Goal: Task Accomplishment & Management: Complete application form

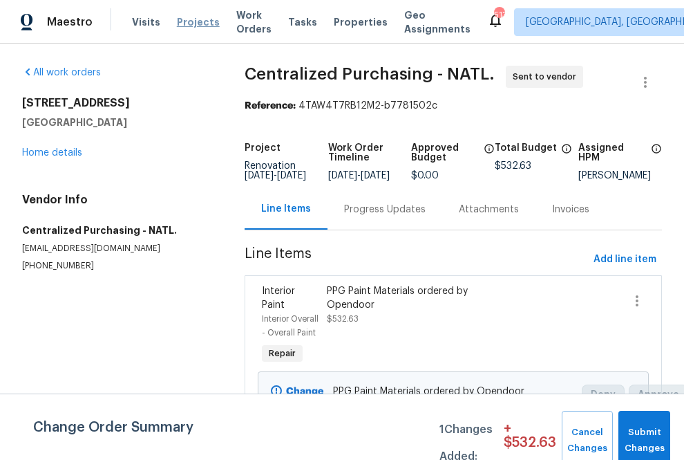
click at [190, 26] on span "Projects" at bounding box center [198, 22] width 43 height 14
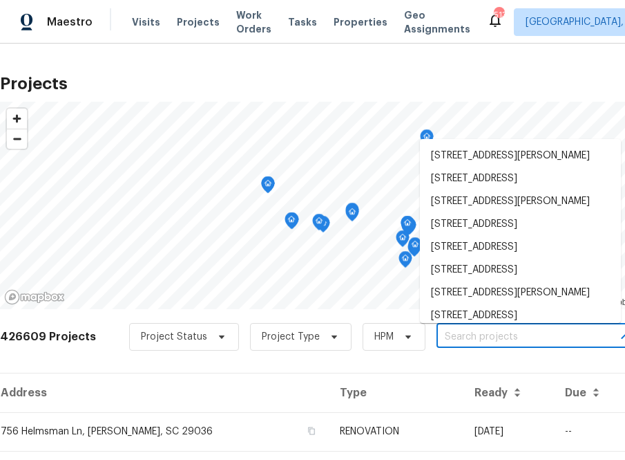
click at [451, 337] on input "text" at bounding box center [516, 336] width 158 height 21
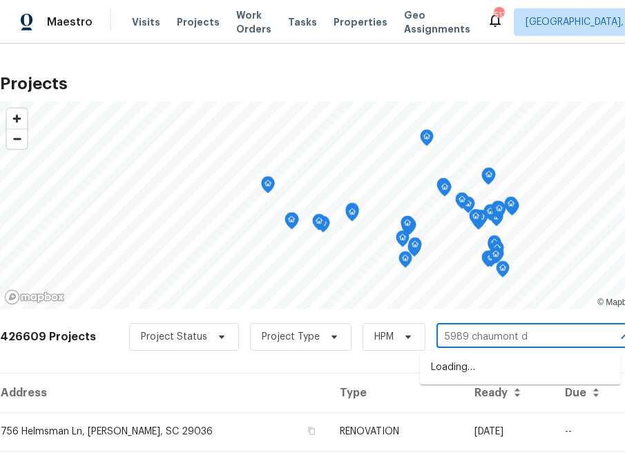
type input "5989 chaumont dr"
click at [451, 375] on li "[STREET_ADDRESS]" at bounding box center [520, 367] width 201 height 23
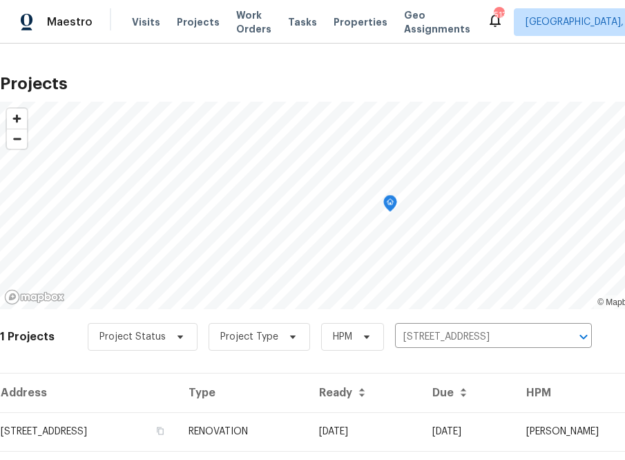
scroll to position [35, 0]
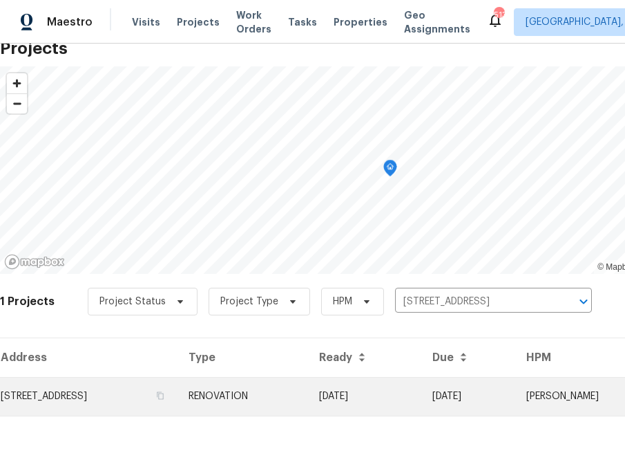
click at [159, 389] on td "[STREET_ADDRESS]" at bounding box center [89, 396] width 178 height 39
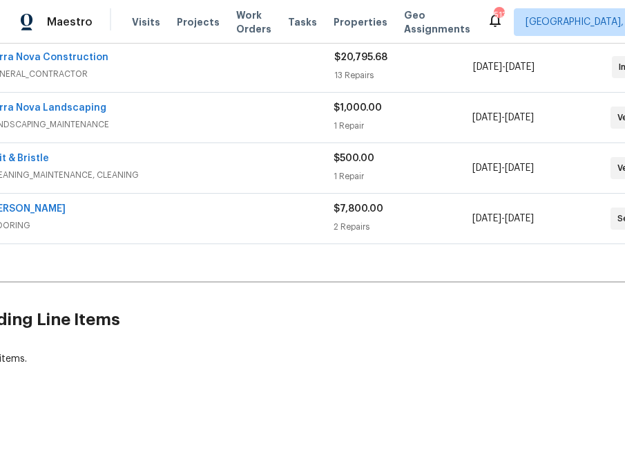
scroll to position [267, 155]
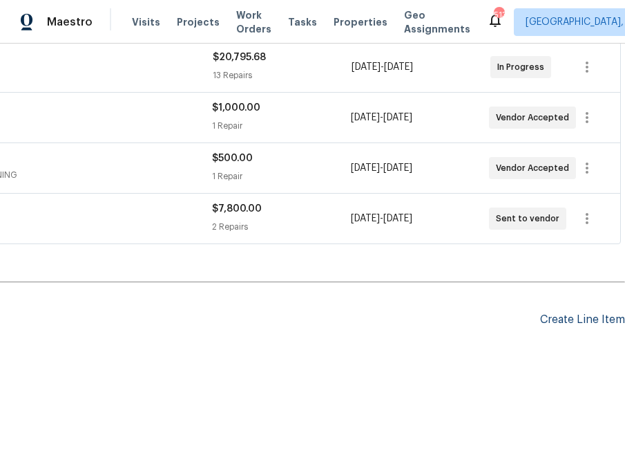
click at [451, 313] on div "Create Line Item" at bounding box center [582, 319] width 85 height 13
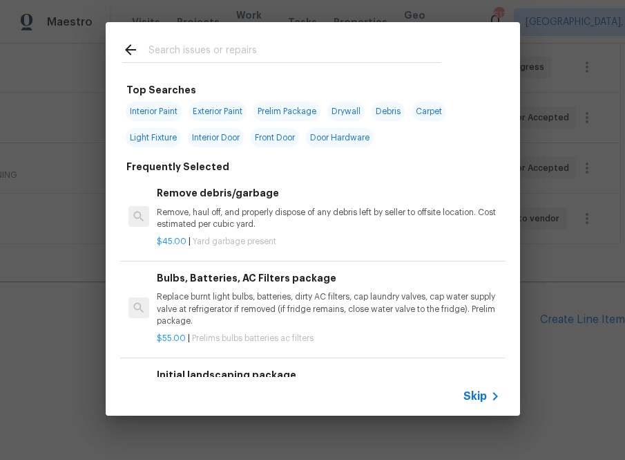
click at [451, 402] on span "Skip" at bounding box center [475, 396] width 23 height 14
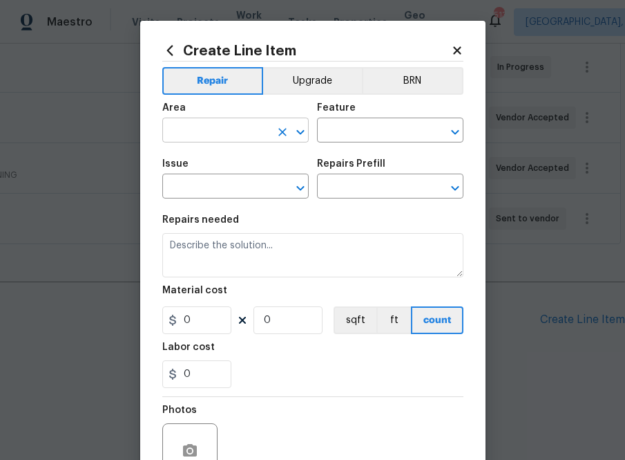
click at [251, 129] on input "text" at bounding box center [216, 131] width 108 height 21
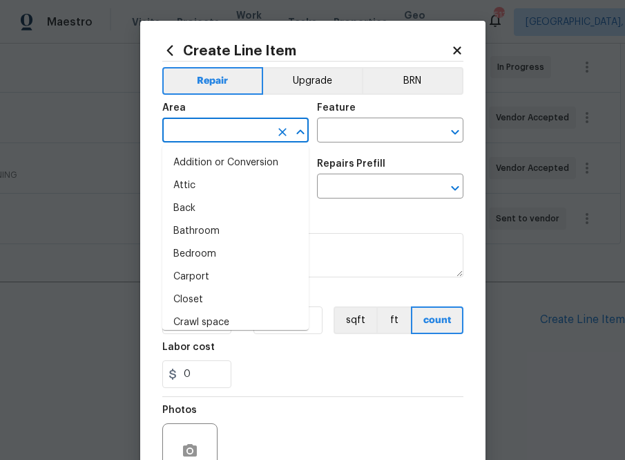
click at [169, 47] on icon at bounding box center [170, 50] width 6 height 10
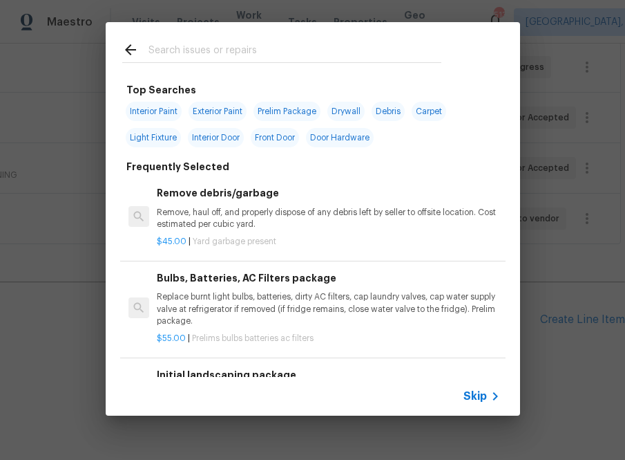
click at [174, 56] on input "text" at bounding box center [295, 51] width 293 height 21
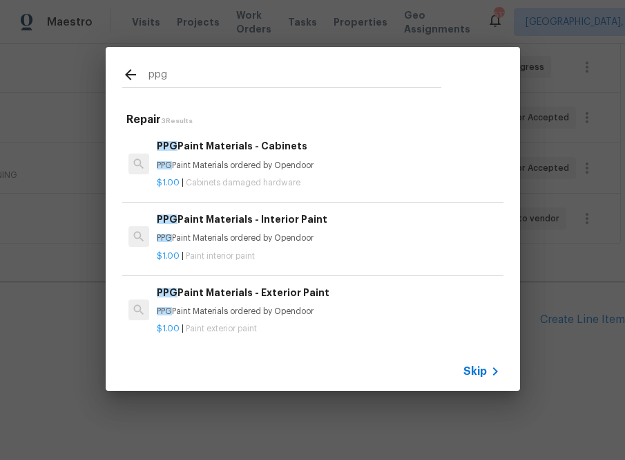
type input "ppg"
click at [173, 218] on span "PPG" at bounding box center [167, 219] width 21 height 10
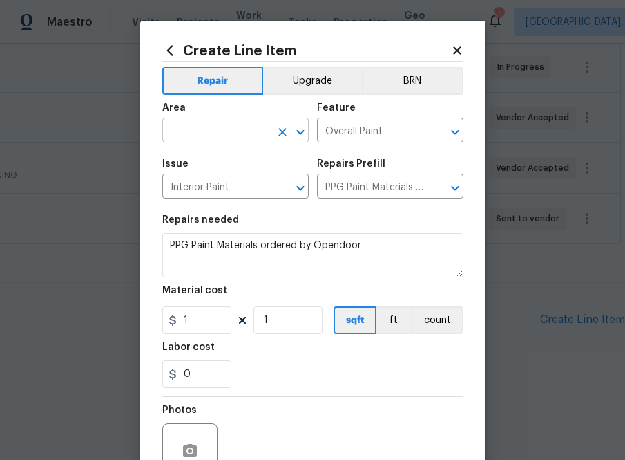
click at [249, 128] on input "text" at bounding box center [216, 131] width 108 height 21
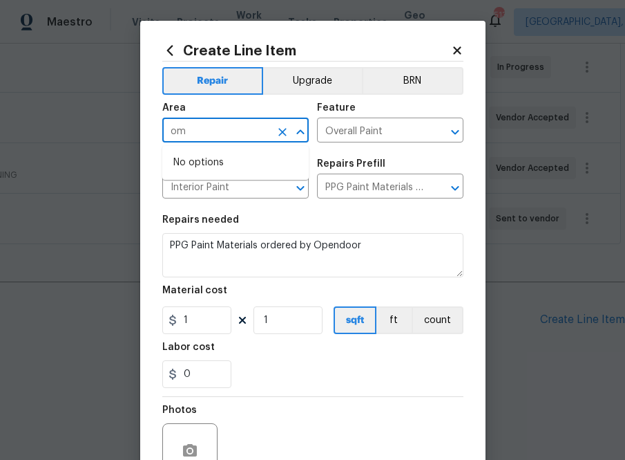
type input "o"
click at [238, 192] on li "Interior Overall" at bounding box center [235, 185] width 146 height 23
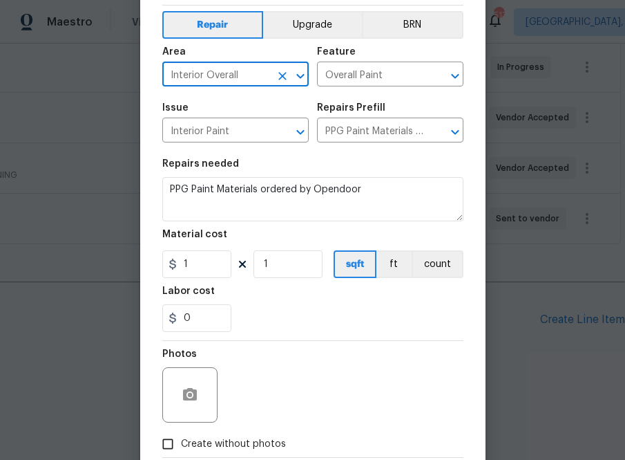
scroll to position [59, 0]
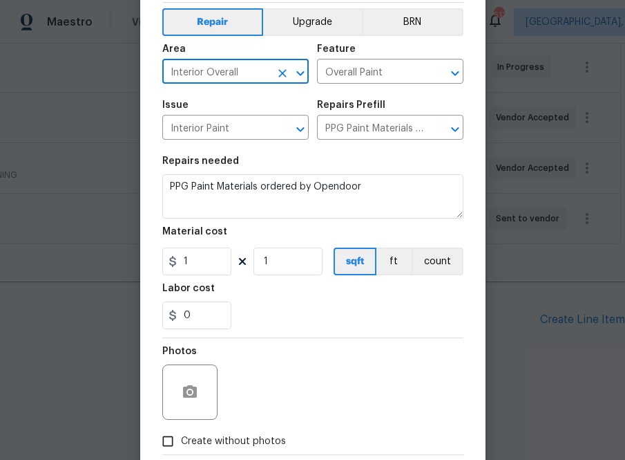
type input "Interior Overall"
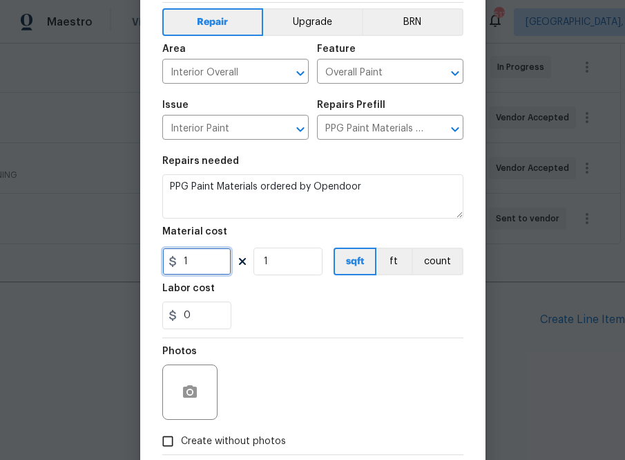
click at [205, 263] on input "1" at bounding box center [196, 261] width 69 height 28
paste input "615.307"
type input "615.31"
click at [285, 312] on div "0" at bounding box center [312, 315] width 301 height 28
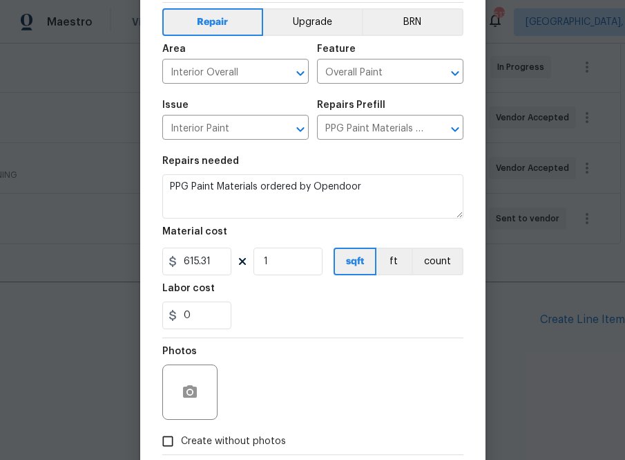
scroll to position [136, 0]
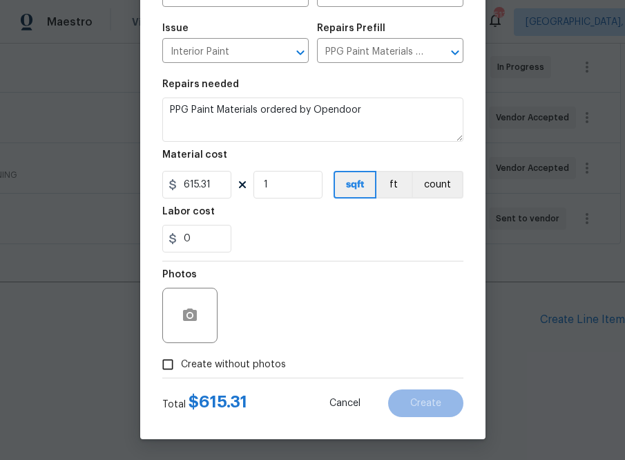
click at [257, 360] on span "Create without photos" at bounding box center [233, 364] width 105 height 15
click at [181, 360] on input "Create without photos" at bounding box center [168, 364] width 26 height 26
checkbox input "true"
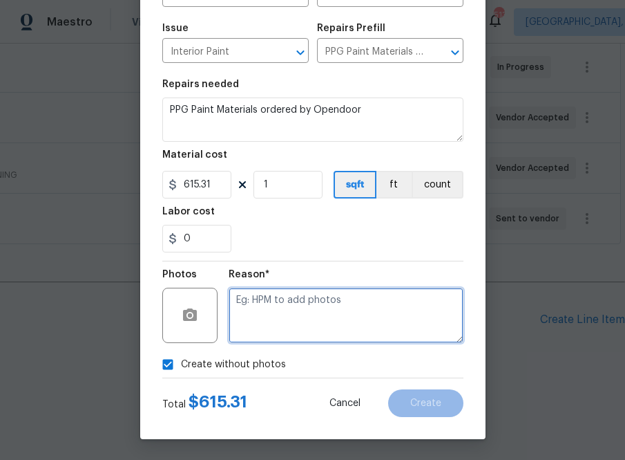
click at [270, 323] on textarea at bounding box center [346, 314] width 235 height 55
type textarea "na"
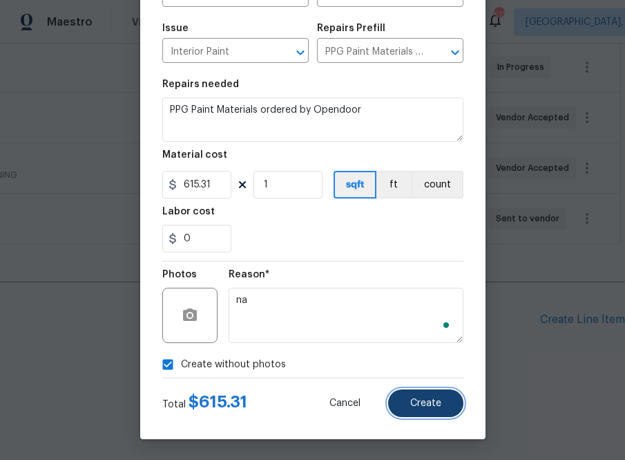
click at [405, 397] on button "Create" at bounding box center [425, 403] width 75 height 28
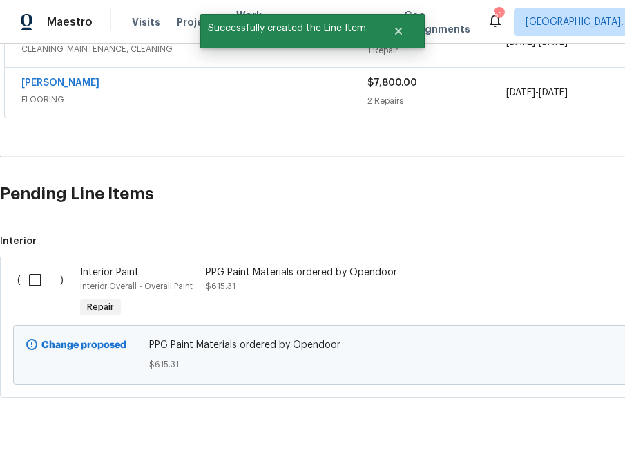
scroll to position [424, 0]
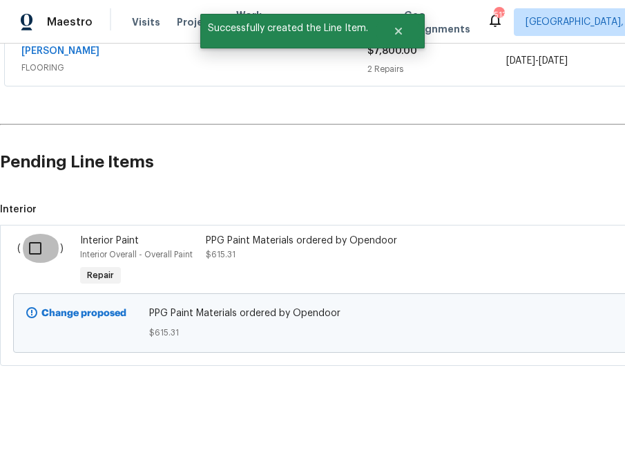
click at [40, 245] on input "checkbox" at bounding box center [40, 248] width 39 height 29
checkbox input "true"
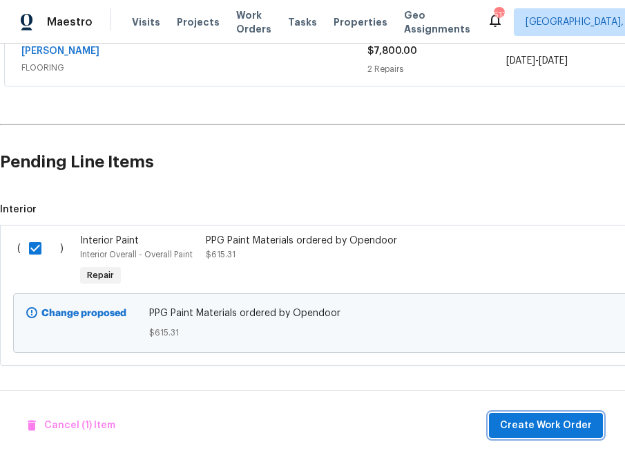
click at [451, 424] on span "Create Work Order" at bounding box center [546, 425] width 92 height 17
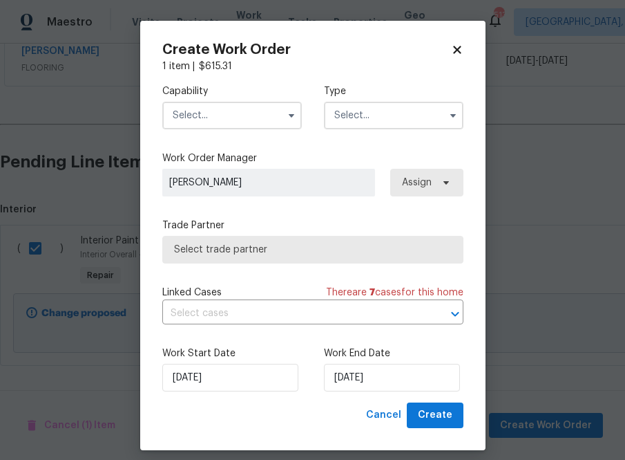
click at [234, 117] on input "text" at bounding box center [232, 116] width 140 height 28
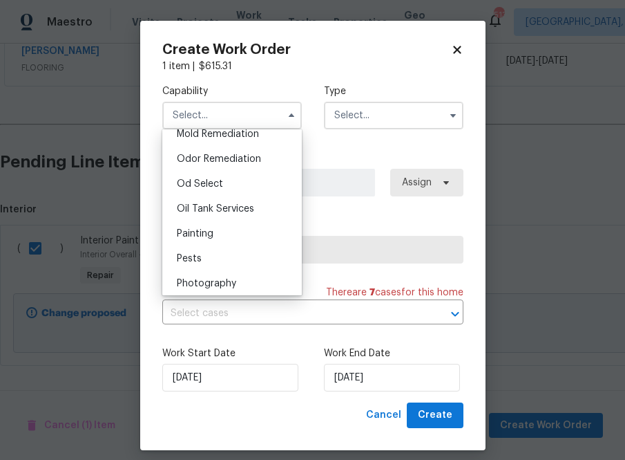
scroll to position [1084, 0]
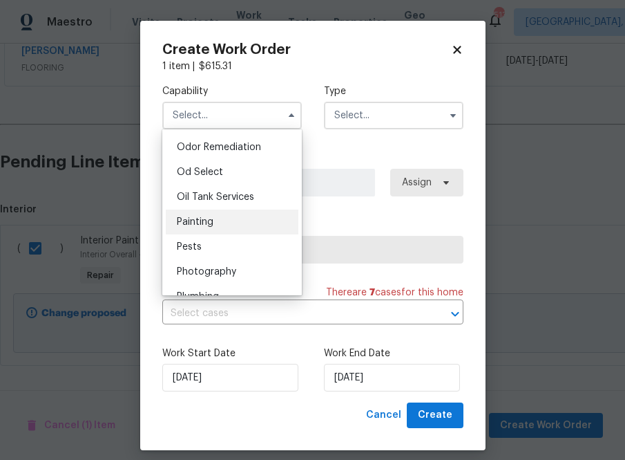
click at [223, 227] on div "Painting" at bounding box center [232, 221] width 133 height 25
type input "Painting"
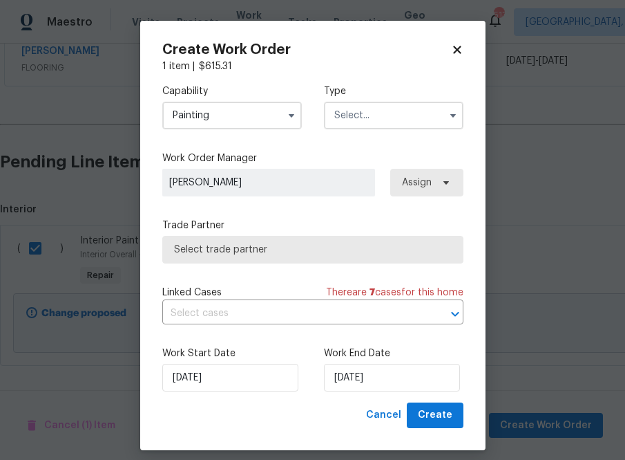
click at [417, 112] on input "text" at bounding box center [394, 116] width 140 height 28
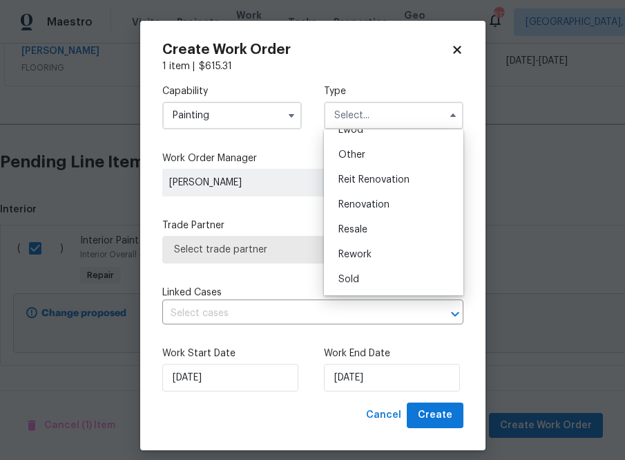
scroll to position [10, 0]
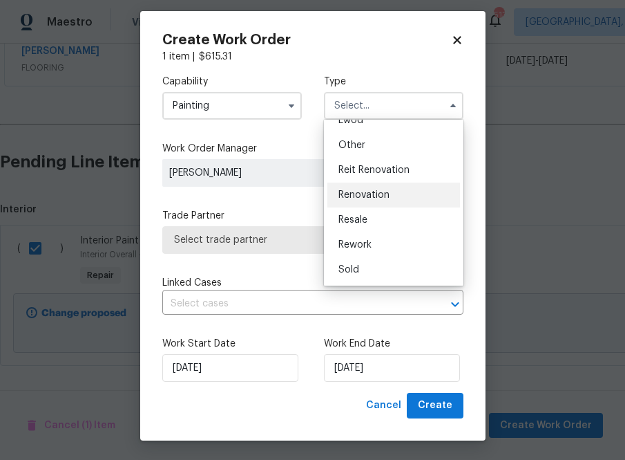
click at [374, 195] on span "Renovation" at bounding box center [364, 195] width 51 height 10
type input "Renovation"
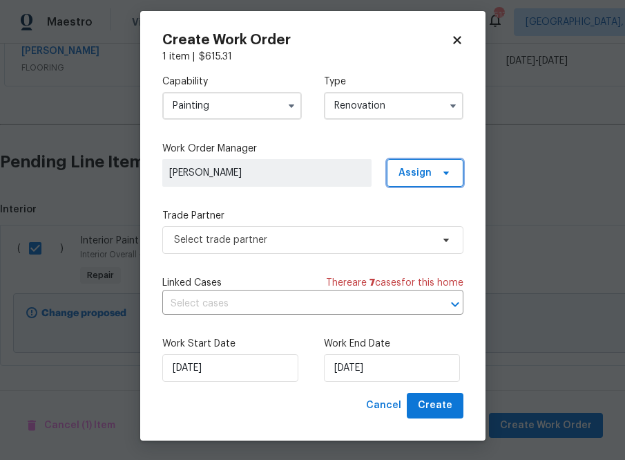
click at [431, 178] on span "Assign" at bounding box center [415, 173] width 33 height 14
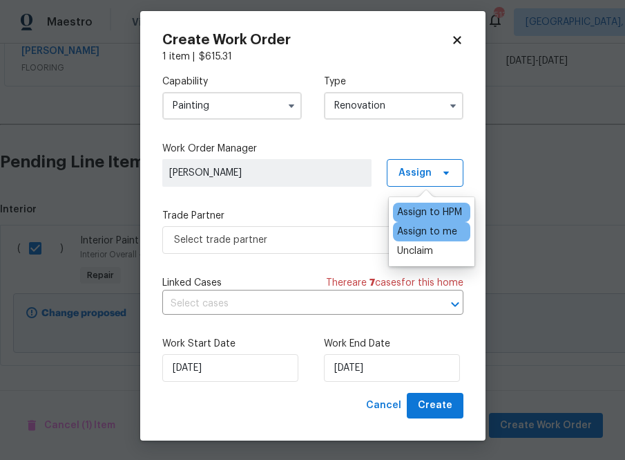
click at [425, 233] on div "Assign to me" at bounding box center [427, 232] width 60 height 14
click at [331, 221] on label "Trade Partner" at bounding box center [312, 216] width 301 height 14
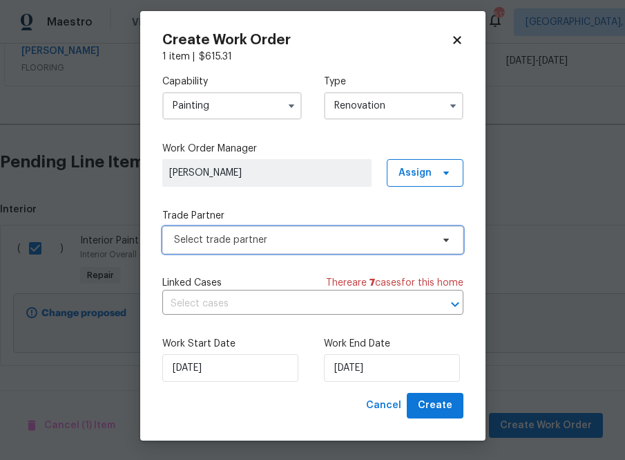
click at [360, 244] on span "Select trade partner" at bounding box center [303, 240] width 258 height 14
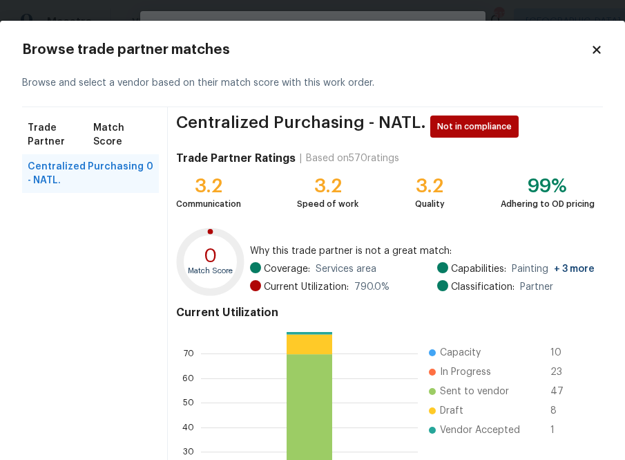
scroll to position [149, 0]
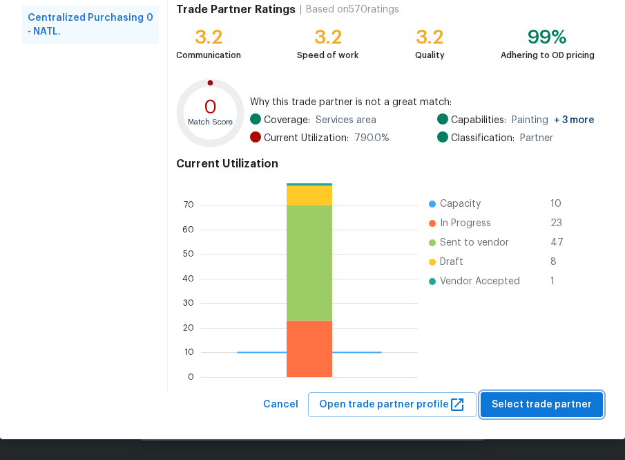
click at [451, 409] on span "Select trade partner" at bounding box center [542, 404] width 100 height 17
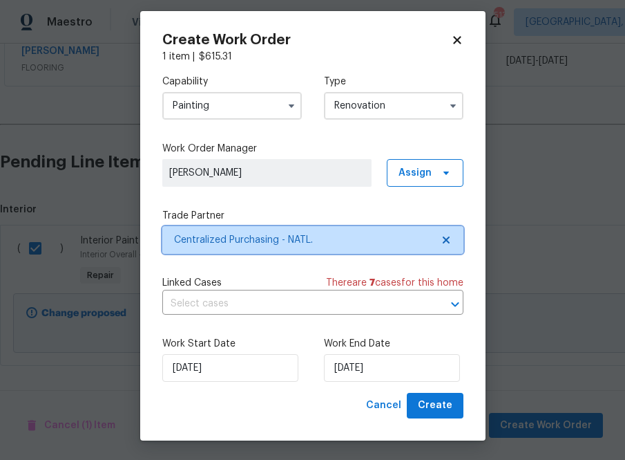
scroll to position [0, 0]
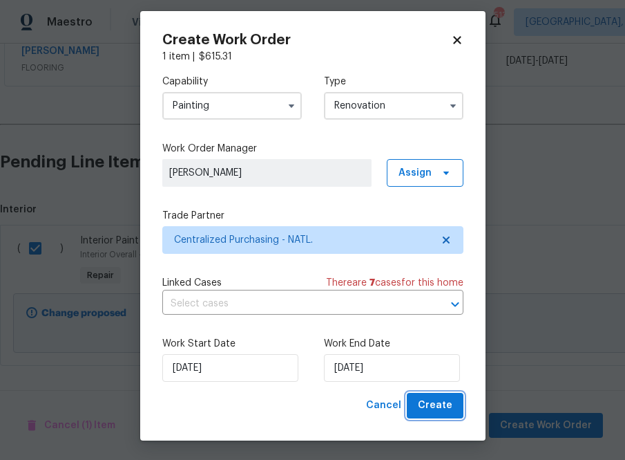
click at [427, 406] on span "Create" at bounding box center [435, 405] width 35 height 17
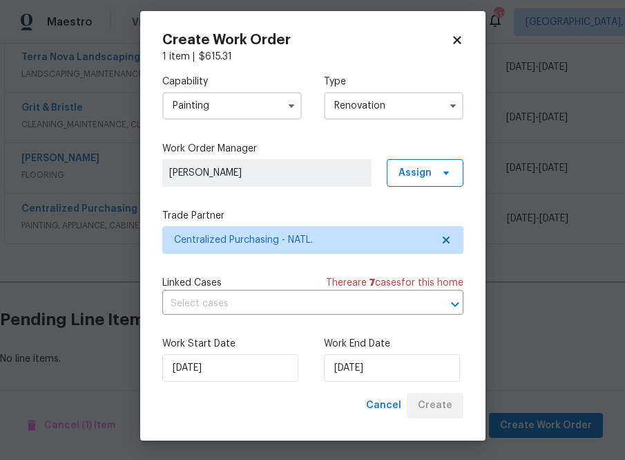
scroll to position [317, 0]
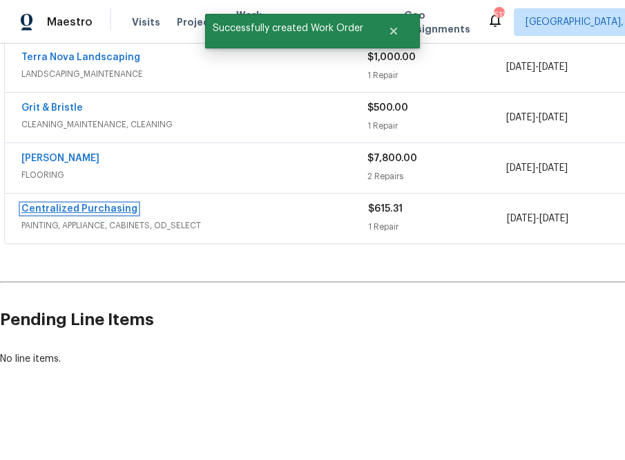
click at [70, 211] on link "Centralized Purchasing" at bounding box center [79, 209] width 116 height 10
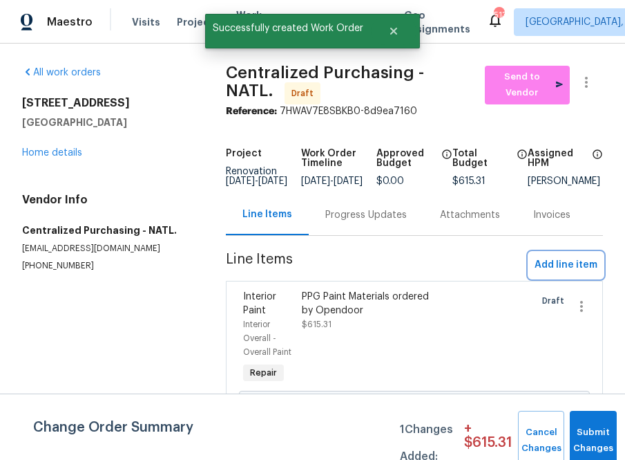
click at [451, 274] on span "Add line item" at bounding box center [566, 264] width 63 height 17
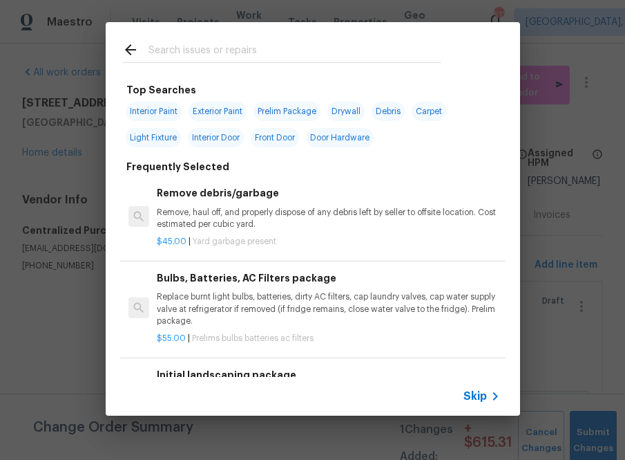
click at [306, 68] on div at bounding box center [282, 49] width 352 height 55
click at [294, 56] on input "text" at bounding box center [295, 51] width 293 height 21
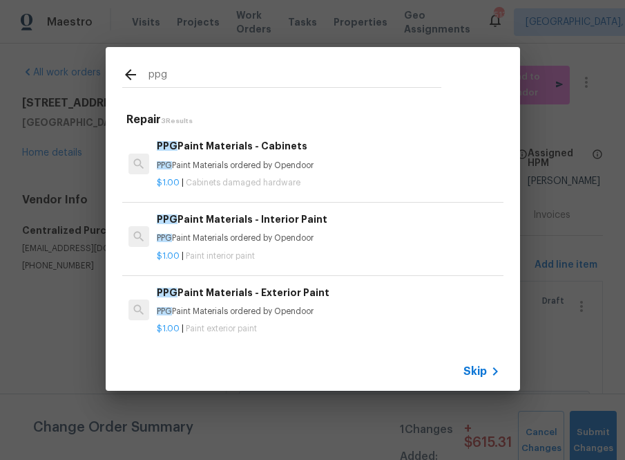
type input "ppg"
click at [243, 303] on div "PPG Paint Materials - Exterior Paint PPG Paint Materials ordered by Opendoor" at bounding box center [328, 301] width 343 height 33
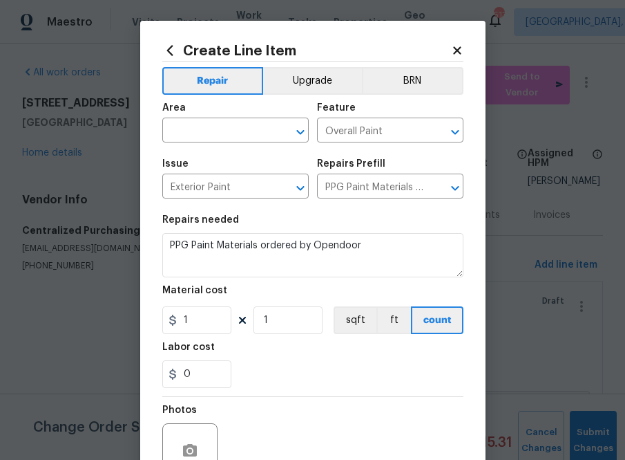
click at [255, 144] on span "Area ​" at bounding box center [235, 123] width 146 height 56
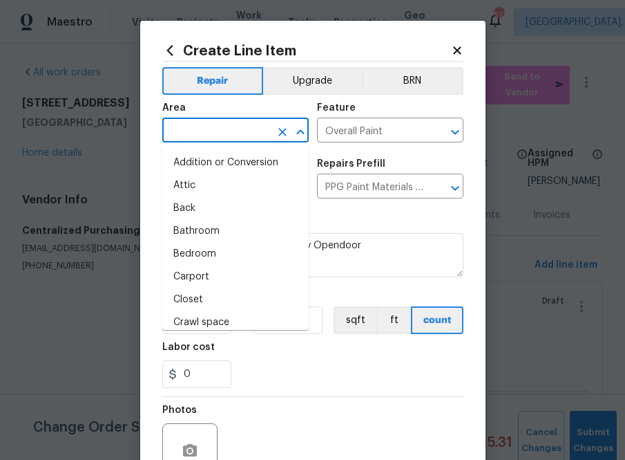
click at [248, 129] on input "text" at bounding box center [216, 131] width 108 height 21
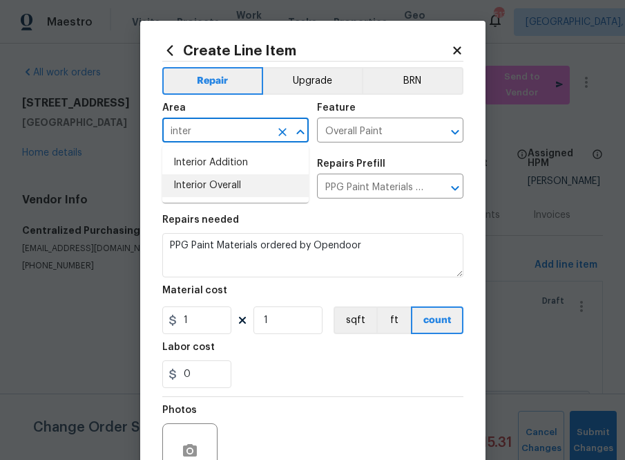
click at [244, 189] on li "Interior Overall" at bounding box center [235, 185] width 146 height 23
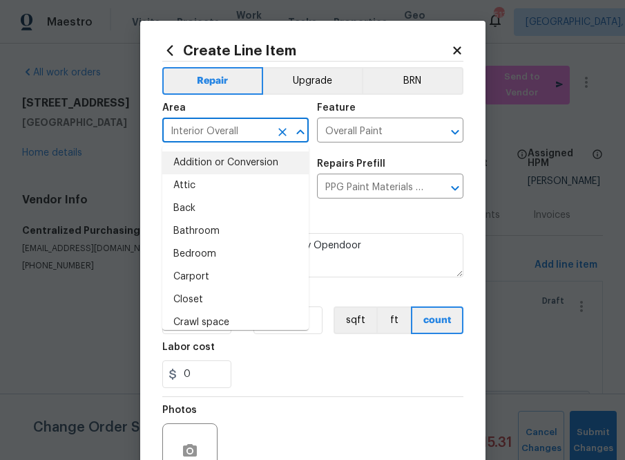
click at [334, 223] on div "Repairs needed" at bounding box center [312, 224] width 301 height 18
click at [234, 127] on input "Interior Overall" at bounding box center [216, 131] width 108 height 21
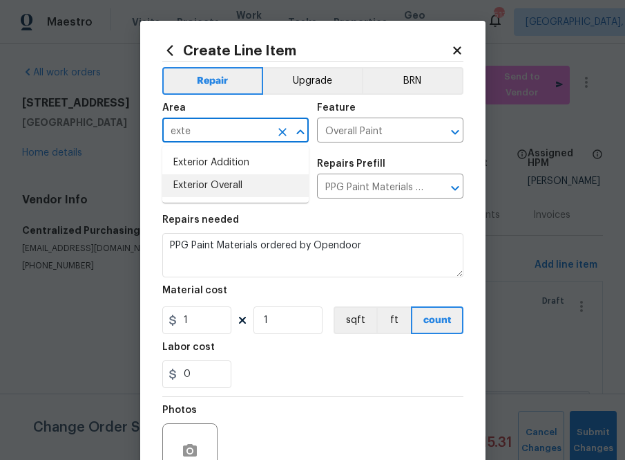
click at [219, 189] on li "Exterior Overall" at bounding box center [235, 185] width 146 height 23
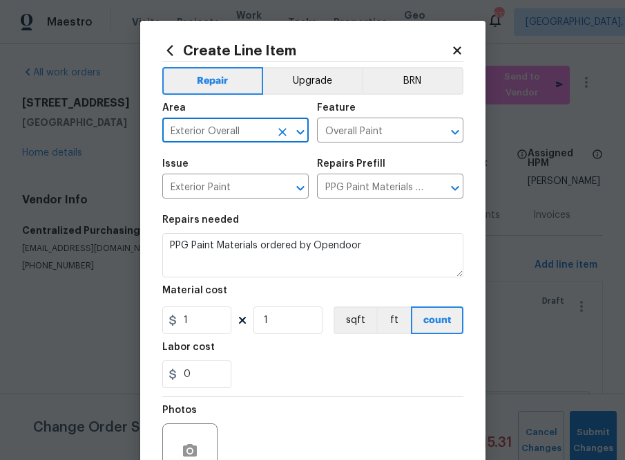
type input "Exterior Overall"
click at [191, 312] on input "1" at bounding box center [196, 320] width 69 height 28
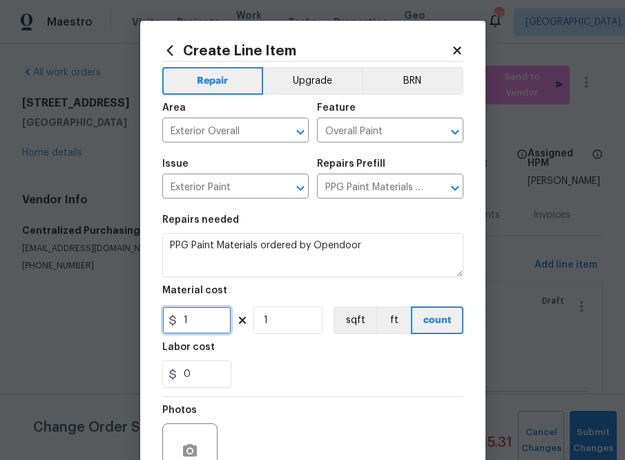
click at [191, 312] on input "1" at bounding box center [196, 320] width 69 height 28
paste input "721.153"
type input "721.15"
click at [305, 377] on div "0" at bounding box center [312, 374] width 301 height 28
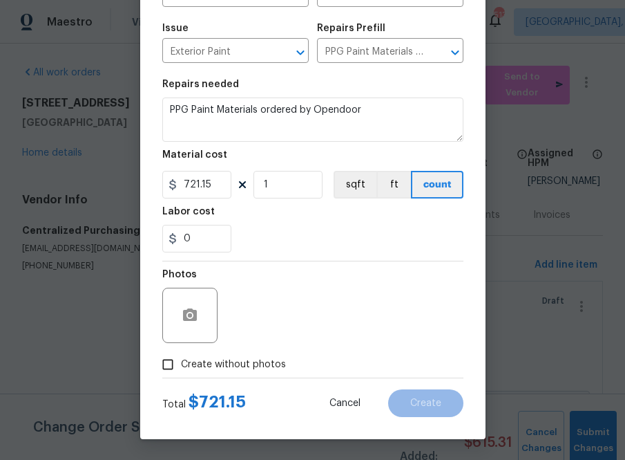
click at [278, 376] on label "Create without photos" at bounding box center [220, 364] width 131 height 26
click at [181, 376] on input "Create without photos" at bounding box center [168, 364] width 26 height 26
checkbox input "true"
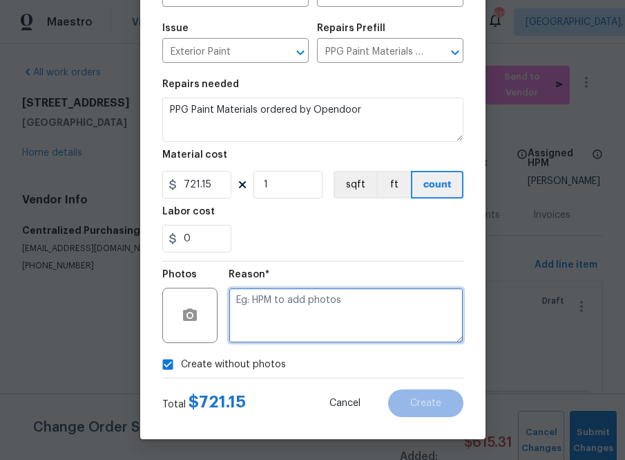
click at [303, 298] on textarea at bounding box center [346, 314] width 235 height 55
type textarea "na"
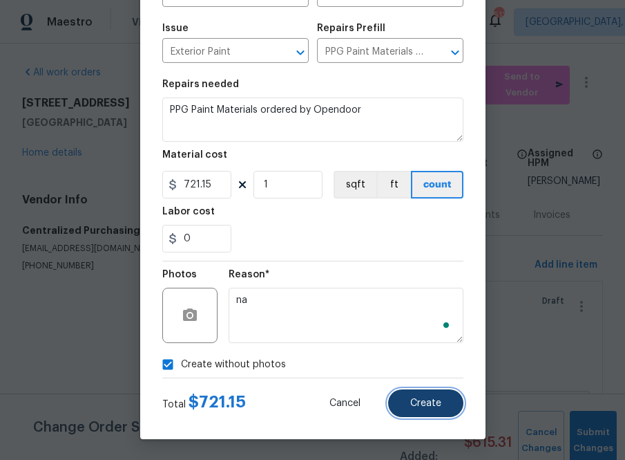
click at [427, 410] on button "Create" at bounding box center [425, 403] width 75 height 28
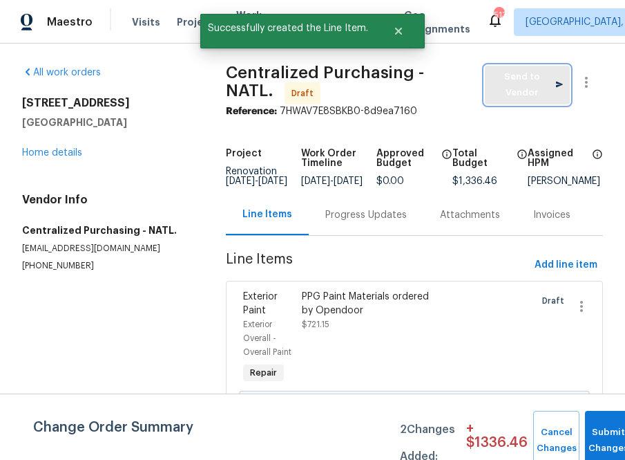
click at [451, 92] on span "Send to Vendor" at bounding box center [527, 85] width 71 height 32
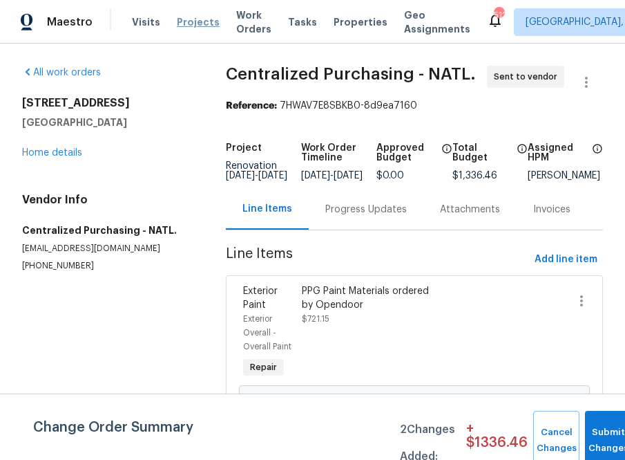
click at [191, 17] on span "Projects" at bounding box center [198, 22] width 43 height 14
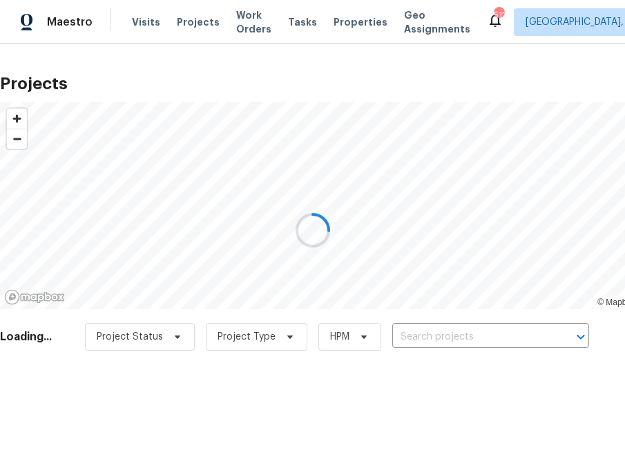
click at [451, 333] on div at bounding box center [312, 230] width 625 height 460
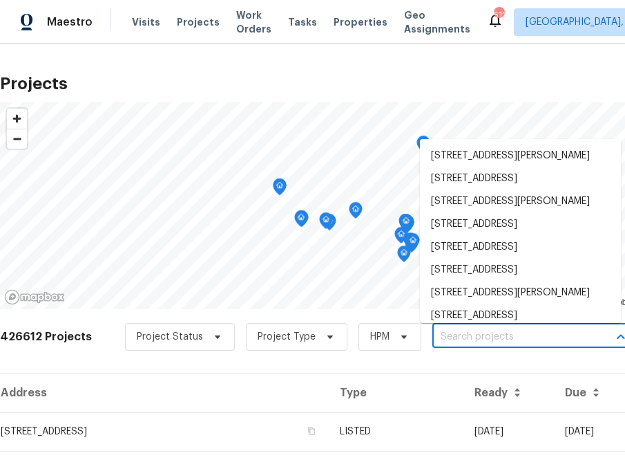
click at [439, 342] on input "text" at bounding box center [512, 336] width 158 height 21
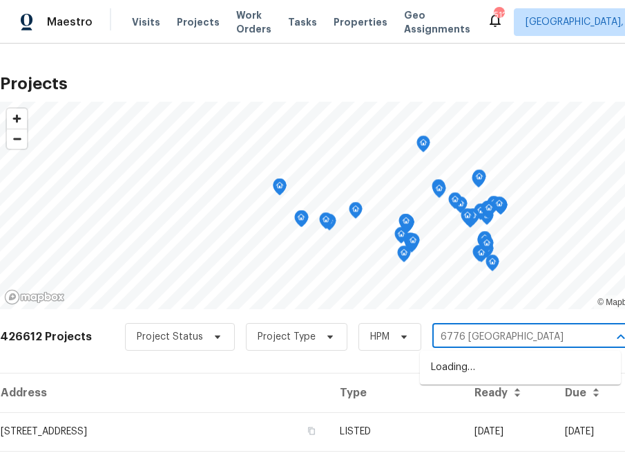
type input "6776 alpine [PERSON_NAME]"
click at [451, 371] on li "[STREET_ADDRESS][PERSON_NAME]" at bounding box center [520, 367] width 201 height 23
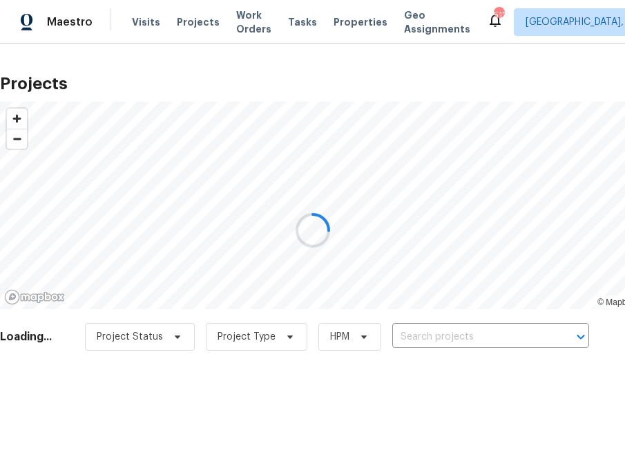
type input "[STREET_ADDRESS][PERSON_NAME]"
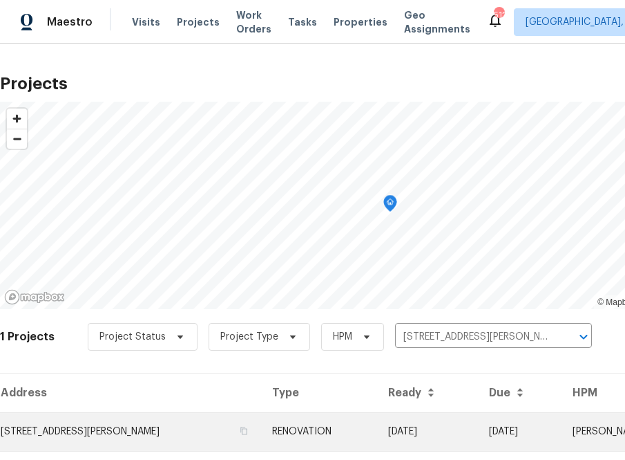
scroll to position [35, 0]
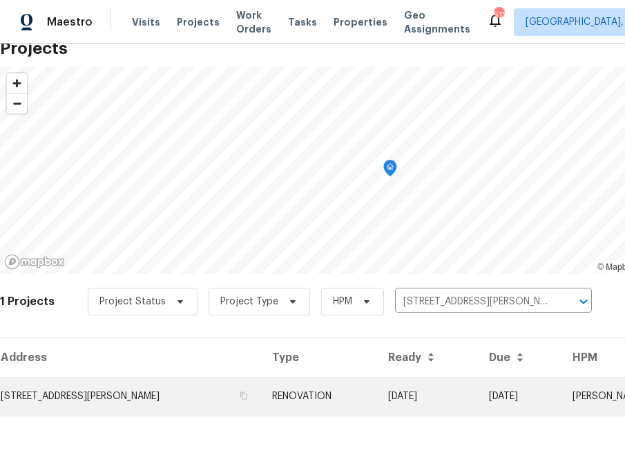
click at [170, 396] on td "[STREET_ADDRESS][PERSON_NAME]" at bounding box center [130, 396] width 261 height 39
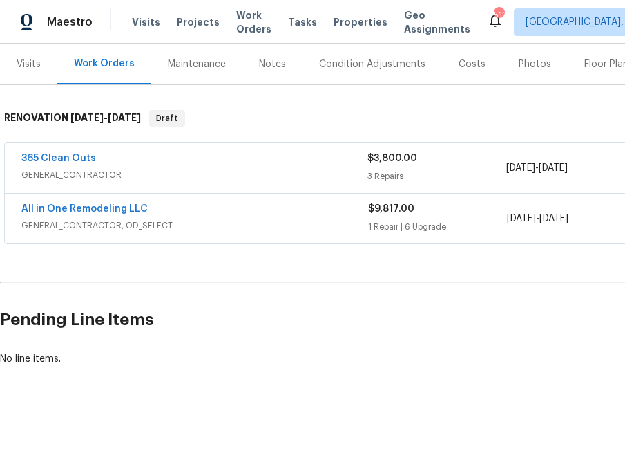
scroll to position [166, 155]
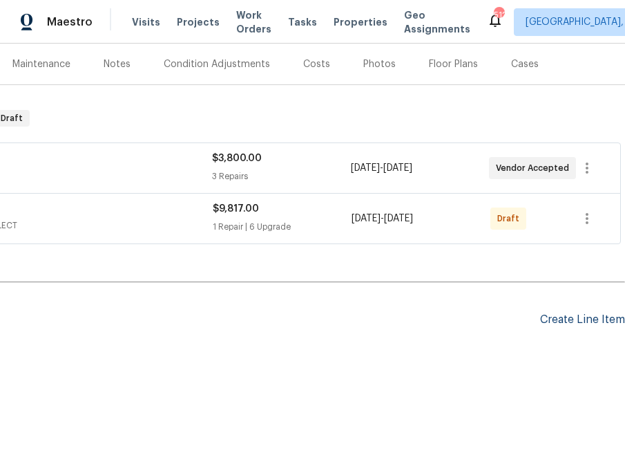
click at [451, 322] on div "Create Line Item" at bounding box center [582, 319] width 85 height 13
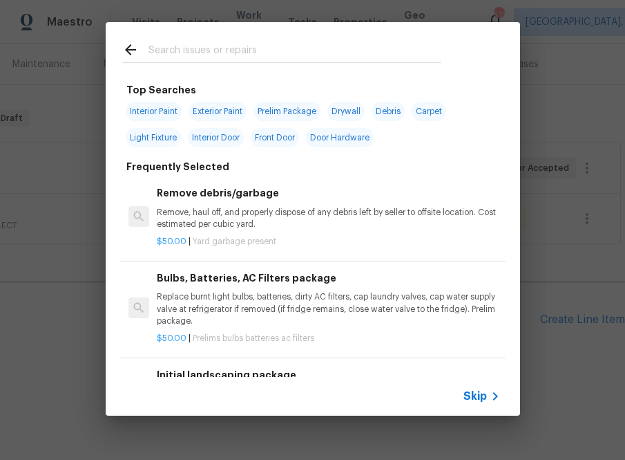
click at [330, 74] on div at bounding box center [282, 49] width 352 height 55
click at [330, 55] on input "text" at bounding box center [295, 51] width 293 height 21
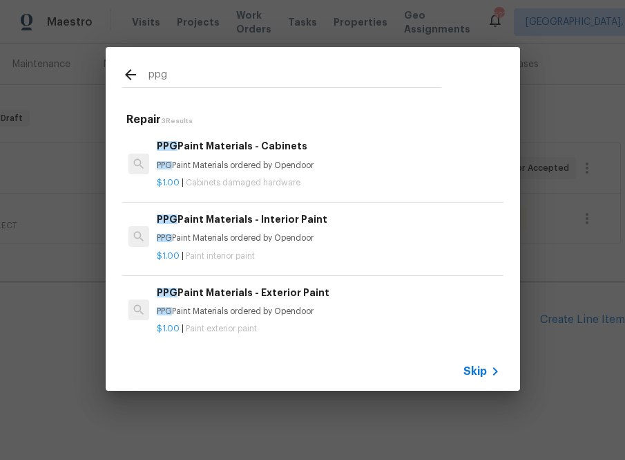
type input "ppg"
click at [218, 253] on span "Paint interior paint" at bounding box center [220, 256] width 69 height 8
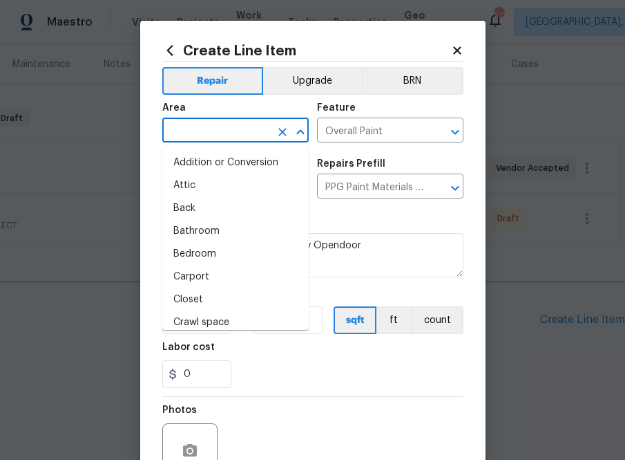
click at [242, 126] on input "text" at bounding box center [216, 131] width 108 height 21
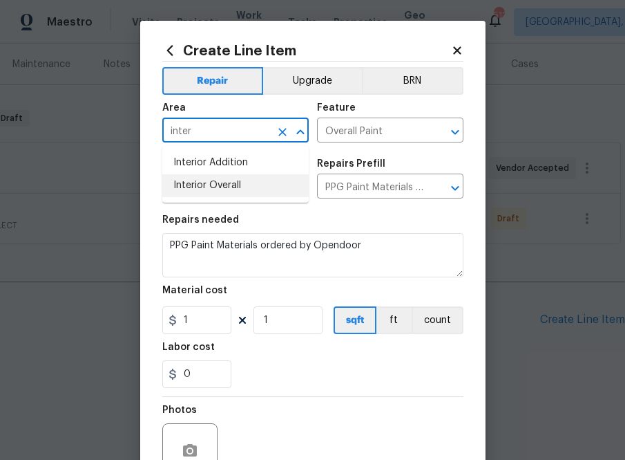
click at [218, 185] on li "Interior Overall" at bounding box center [235, 185] width 146 height 23
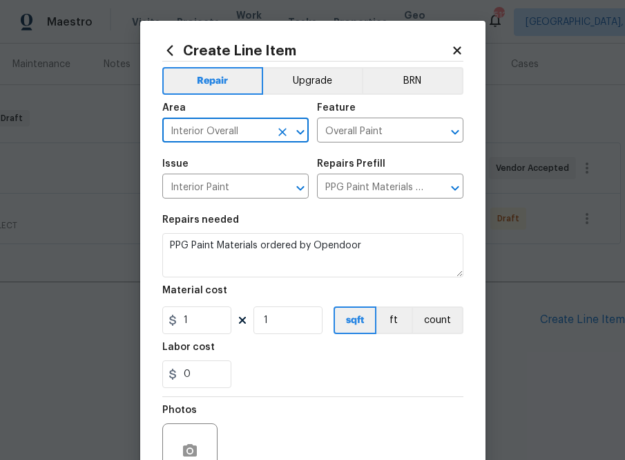
type input "Interior Overall"
click at [207, 322] on input "1" at bounding box center [196, 320] width 69 height 28
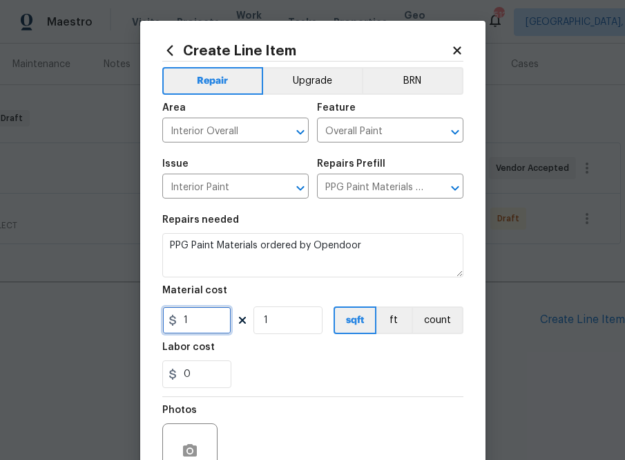
paste input "885.584"
type input "885.58"
click at [325, 366] on div "0" at bounding box center [312, 374] width 301 height 28
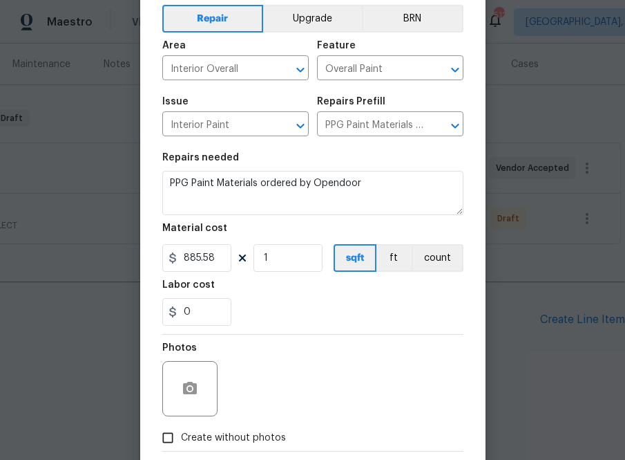
scroll to position [136, 0]
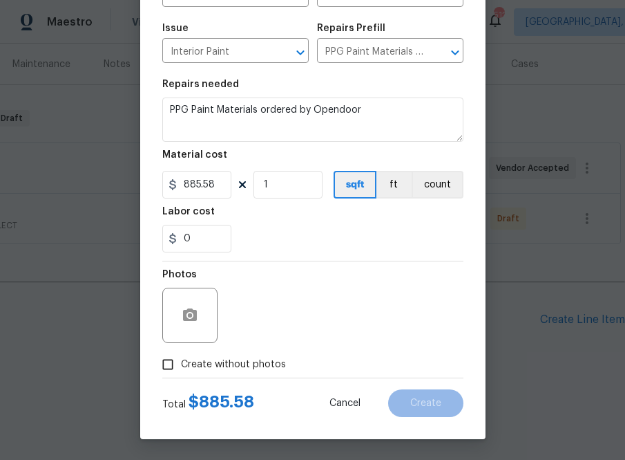
click at [227, 366] on span "Create without photos" at bounding box center [233, 364] width 105 height 15
click at [181, 366] on input "Create without photos" at bounding box center [168, 364] width 26 height 26
checkbox input "true"
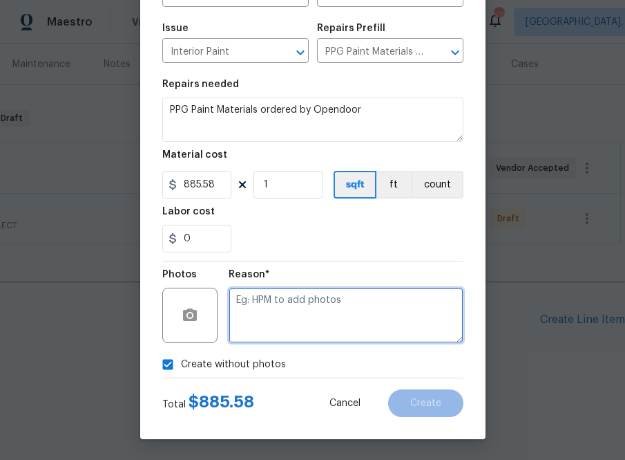
click at [283, 310] on textarea at bounding box center [346, 314] width 235 height 55
type textarea "na"
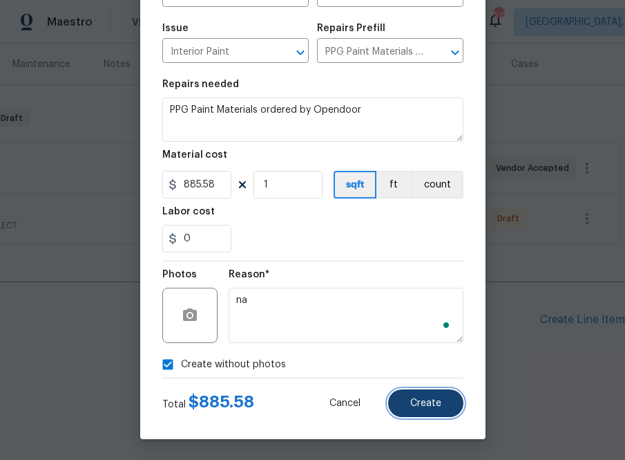
click at [422, 411] on button "Create" at bounding box center [425, 403] width 75 height 28
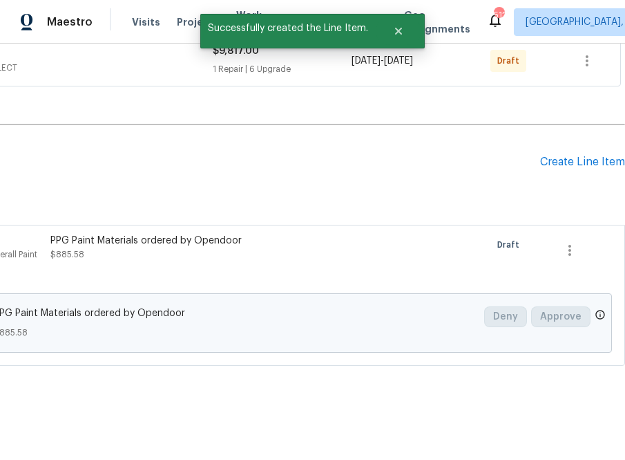
scroll to position [323, 0]
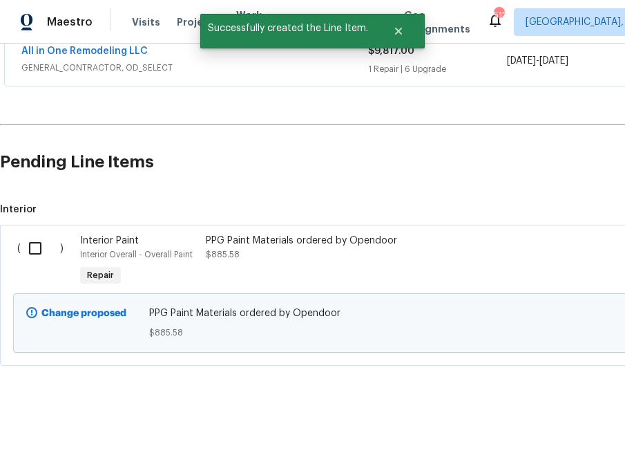
click at [37, 245] on input "checkbox" at bounding box center [40, 248] width 39 height 29
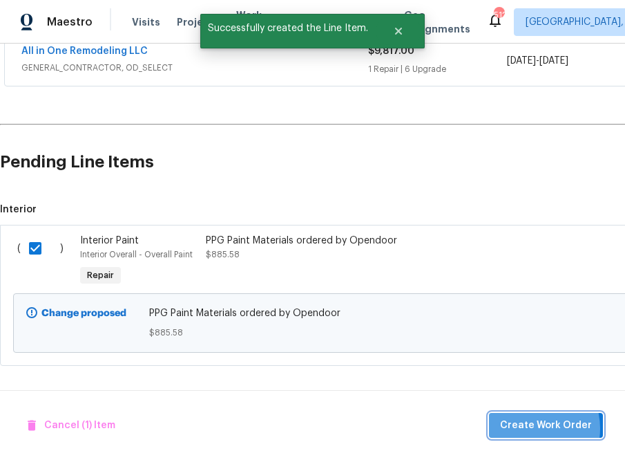
click at [451, 428] on span "Create Work Order" at bounding box center [546, 425] width 92 height 17
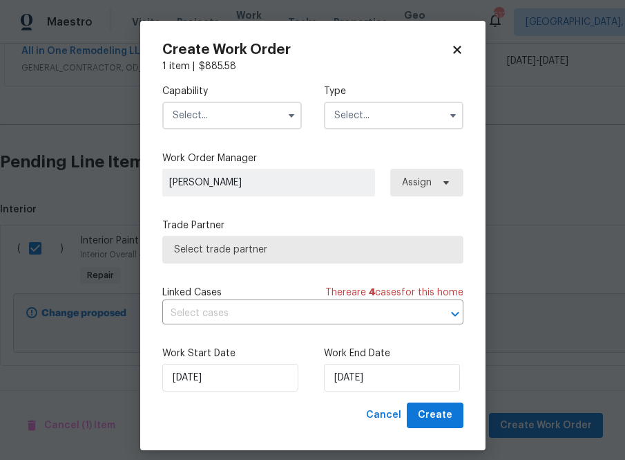
click at [451, 53] on icon at bounding box center [457, 50] width 8 height 8
checkbox input "false"
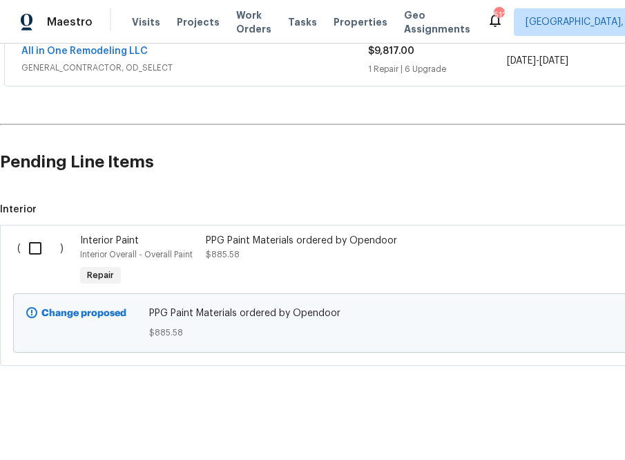
click at [263, 232] on div "PPG Paint Materials ordered by Opendoor $885.58" at bounding box center [328, 261] width 252 height 64
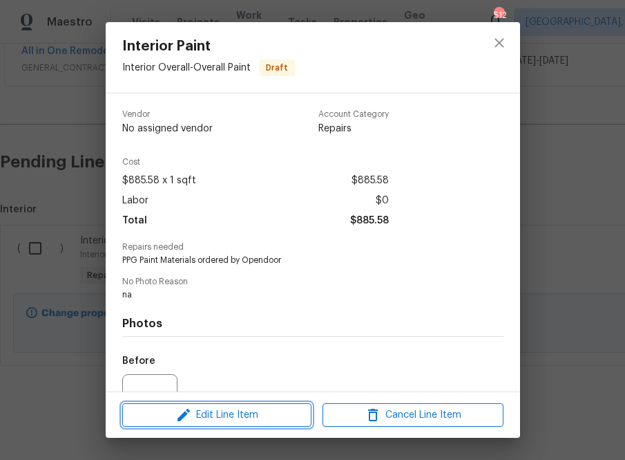
click at [225, 410] on span "Edit Line Item" at bounding box center [216, 414] width 181 height 17
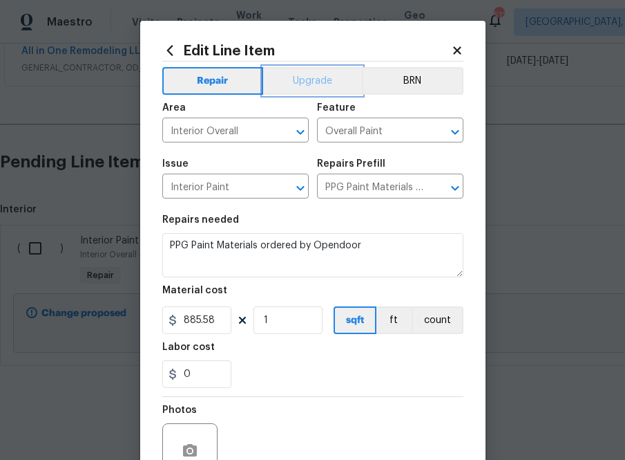
click at [285, 83] on button "Upgrade" at bounding box center [312, 81] width 99 height 28
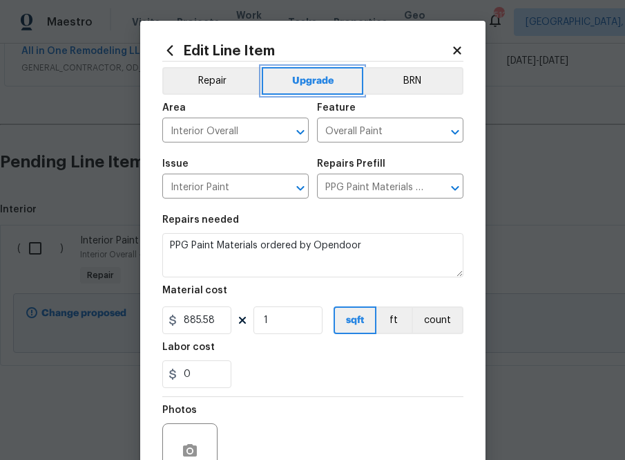
scroll to position [136, 0]
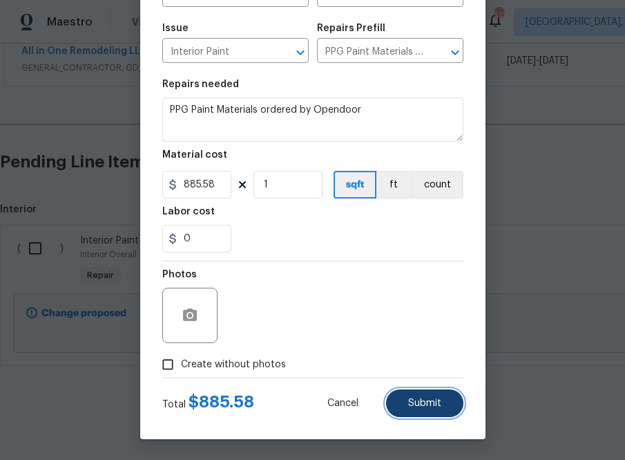
click at [425, 406] on span "Submit" at bounding box center [424, 403] width 33 height 10
click at [234, 359] on span "Create without photos" at bounding box center [233, 364] width 105 height 15
click at [181, 359] on input "Create without photos" at bounding box center [168, 364] width 26 height 26
checkbox input "true"
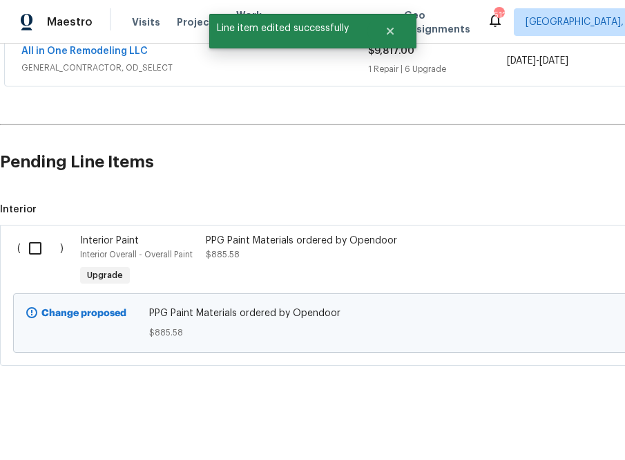
scroll to position [0, 0]
click at [41, 252] on input "checkbox" at bounding box center [40, 248] width 39 height 29
checkbox input "true"
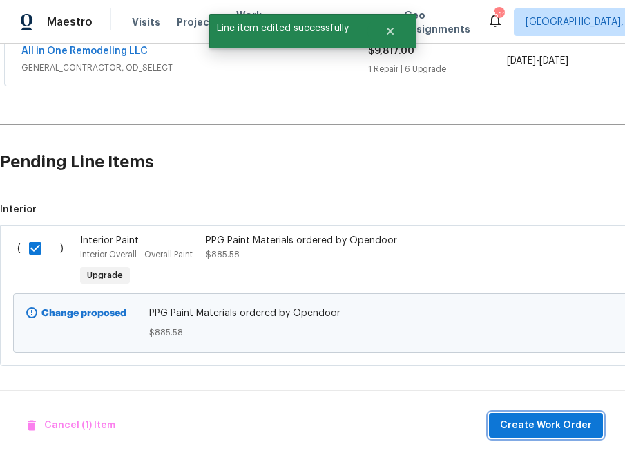
click at [451, 426] on span "Create Work Order" at bounding box center [546, 425] width 92 height 17
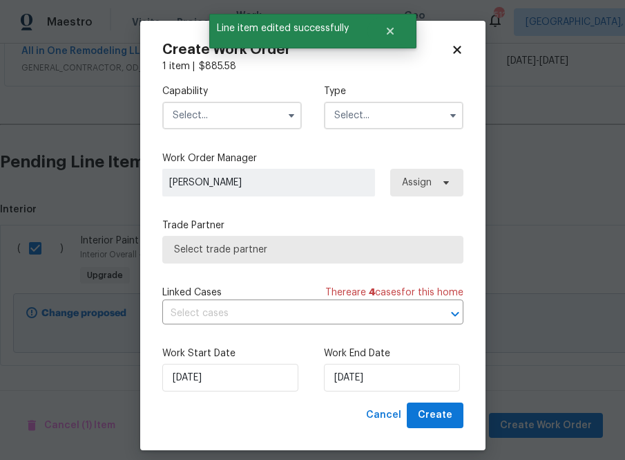
click at [256, 114] on input "text" at bounding box center [232, 116] width 140 height 28
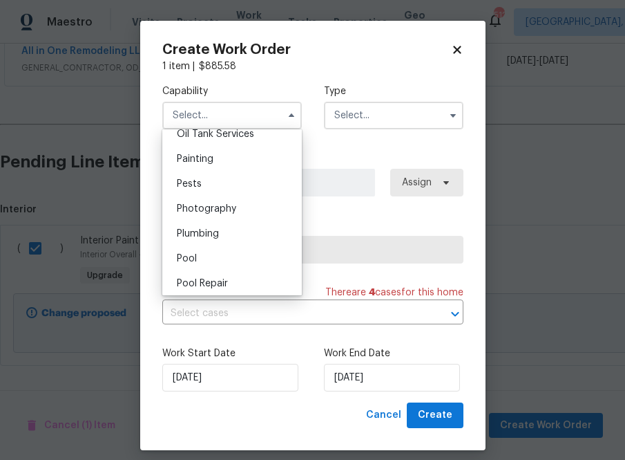
scroll to position [1145, 0]
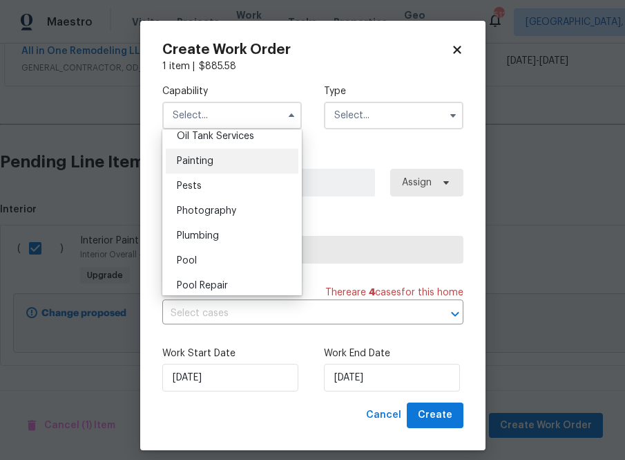
click at [248, 156] on div "Painting" at bounding box center [232, 161] width 133 height 25
type input "Painting"
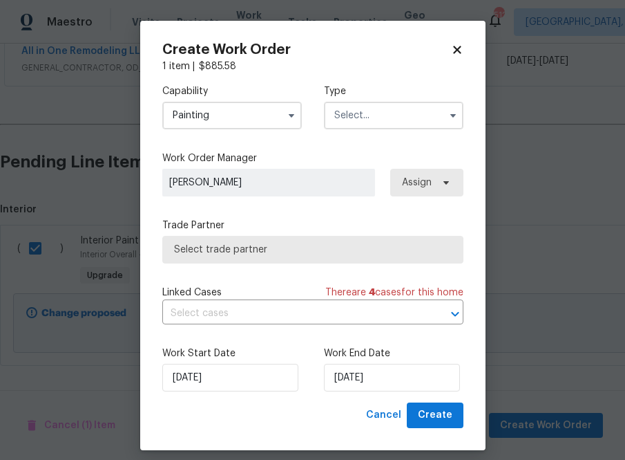
click at [356, 119] on input "text" at bounding box center [394, 116] width 140 height 28
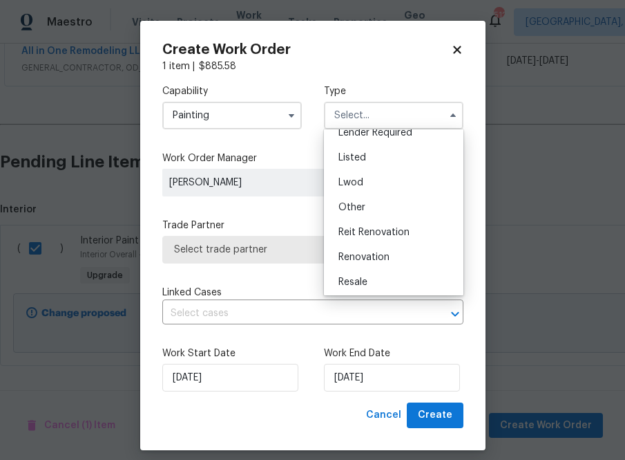
scroll to position [164, 0]
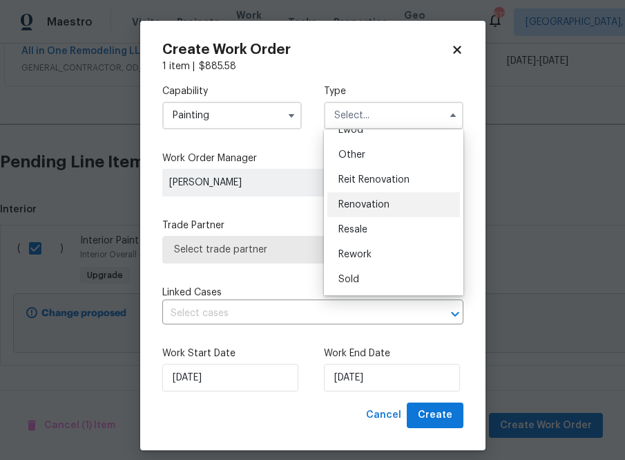
click at [383, 203] on span "Renovation" at bounding box center [364, 205] width 51 height 10
type input "Renovation"
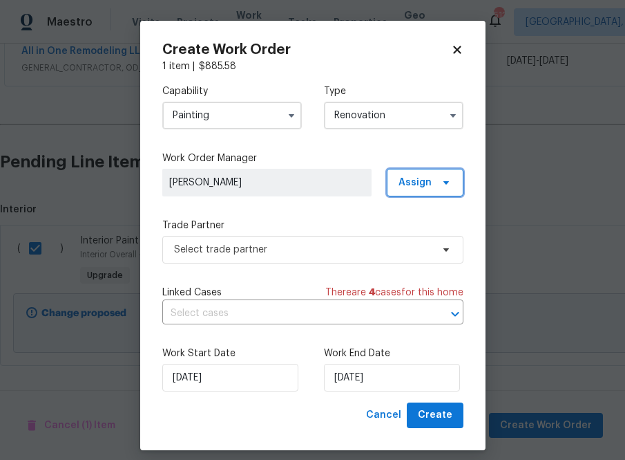
click at [418, 187] on span "Assign" at bounding box center [415, 183] width 33 height 14
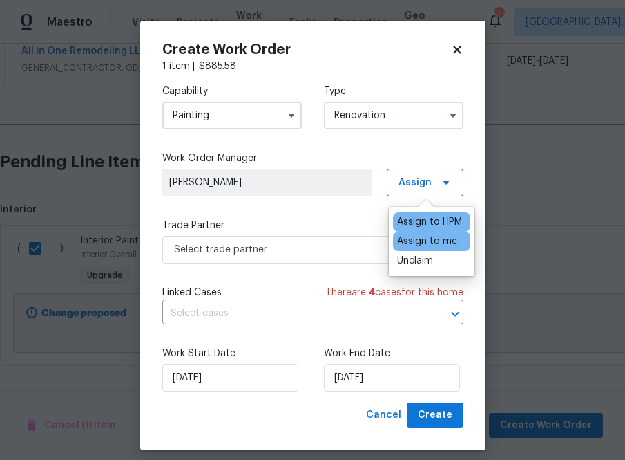
click at [414, 244] on div "Assign to me" at bounding box center [427, 241] width 60 height 14
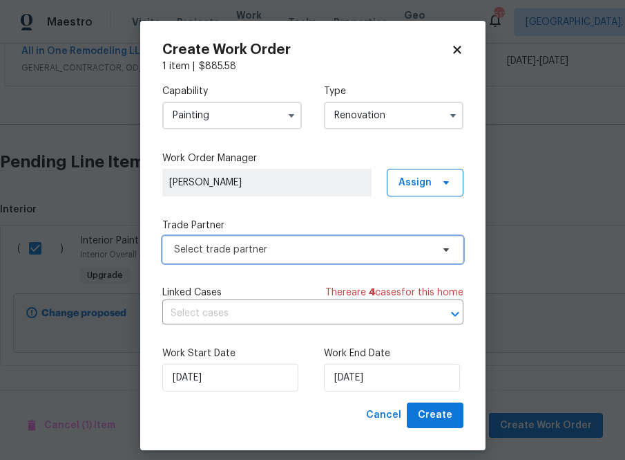
click at [315, 239] on span "Select trade partner" at bounding box center [312, 250] width 301 height 28
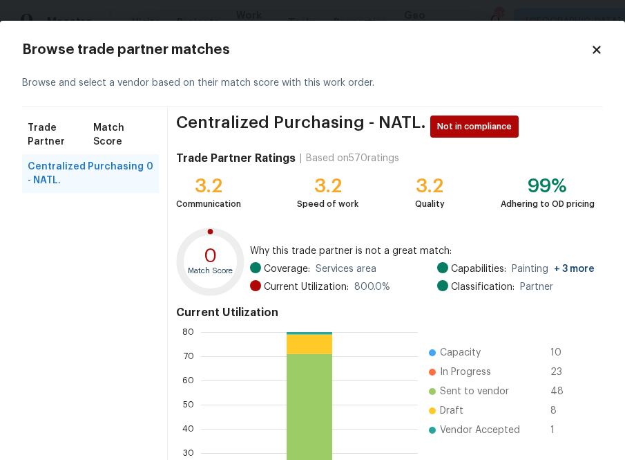
scroll to position [149, 0]
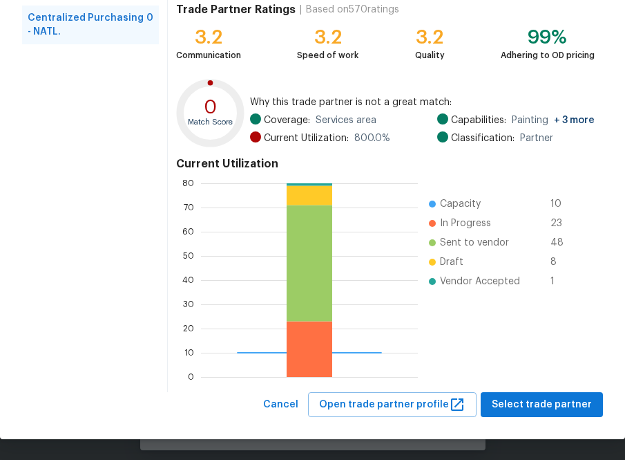
click at [451, 417] on div "Browse trade partner matches Browse and select a vendor based on their match sc…" at bounding box center [312, 155] width 625 height 567
click at [451, 409] on span "Select trade partner" at bounding box center [542, 404] width 100 height 17
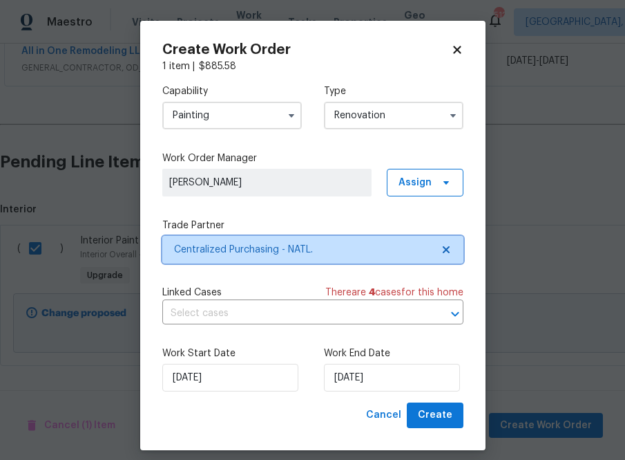
scroll to position [0, 0]
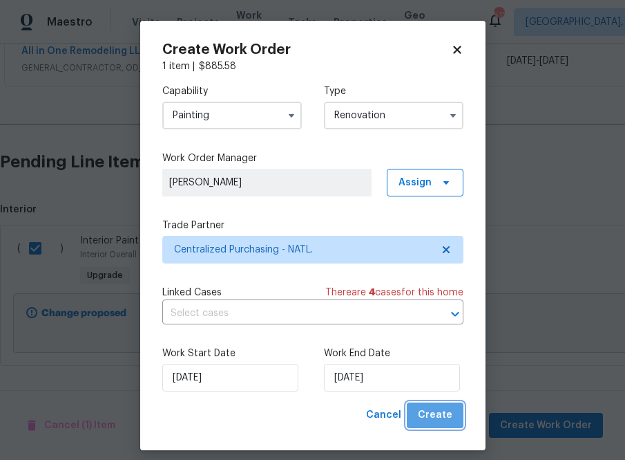
click at [447, 414] on span "Create" at bounding box center [435, 414] width 35 height 17
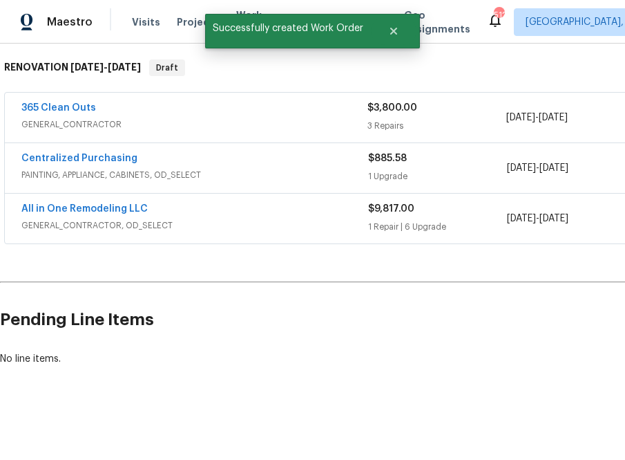
scroll to position [147, 0]
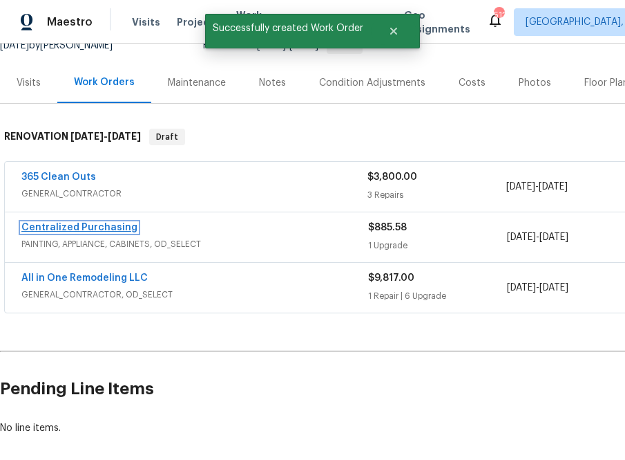
click at [70, 225] on link "Centralized Purchasing" at bounding box center [79, 228] width 116 height 10
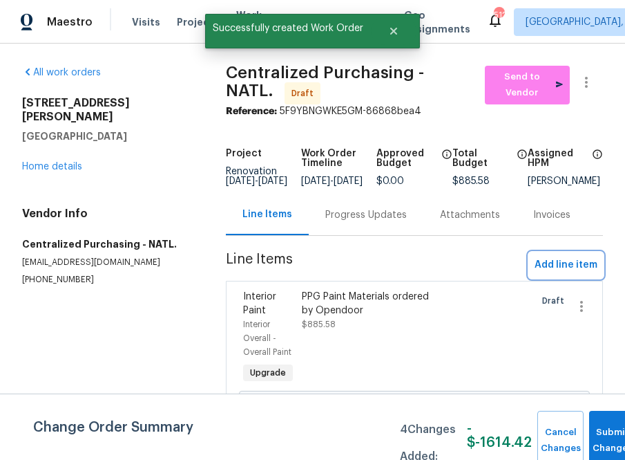
click at [451, 274] on span "Add line item" at bounding box center [566, 264] width 63 height 17
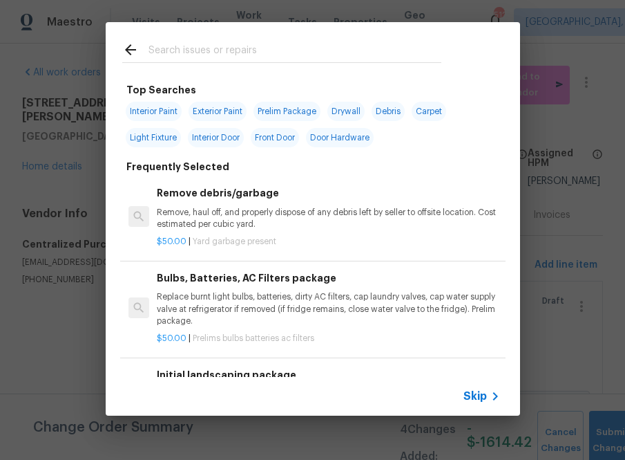
click at [325, 55] on input "text" at bounding box center [295, 51] width 293 height 21
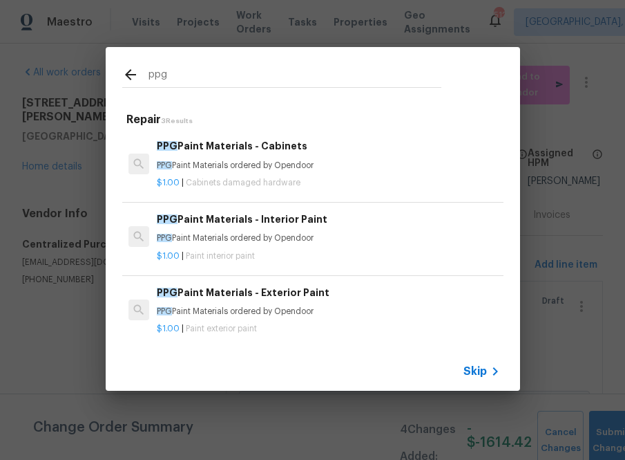
type input "ppg"
click at [214, 171] on p "PPG Paint Materials ordered by Opendoor" at bounding box center [328, 166] width 343 height 12
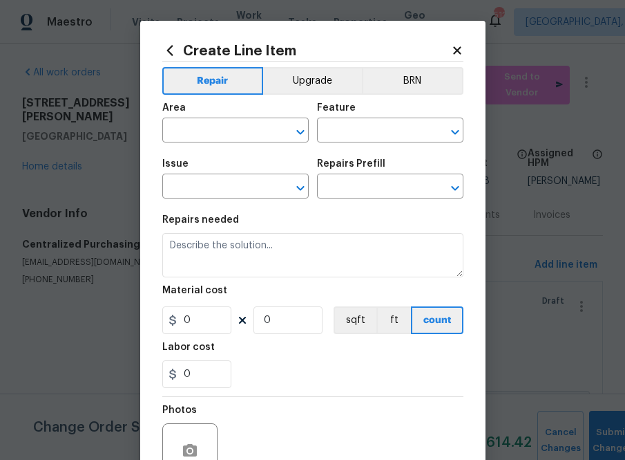
type input "Cabinets"
type input "Cabinet Hardware"
type input "PPG Paint Materials - Cabinets $1.00"
type textarea "PPG Paint Materials ordered by Opendoor"
type input "1"
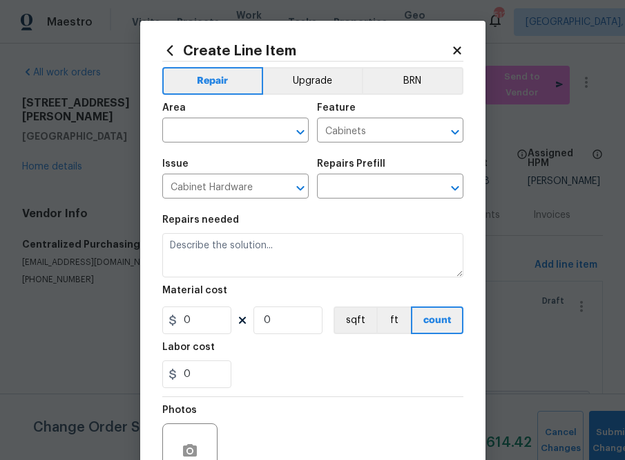
type input "1"
click at [225, 126] on input "text" at bounding box center [216, 131] width 108 height 21
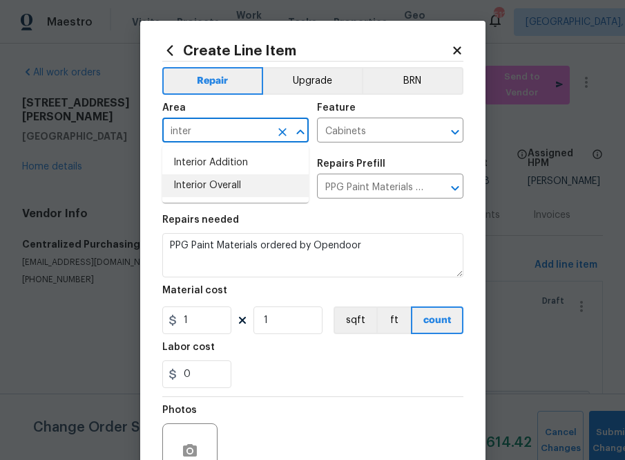
click at [207, 185] on li "Interior Overall" at bounding box center [235, 185] width 146 height 23
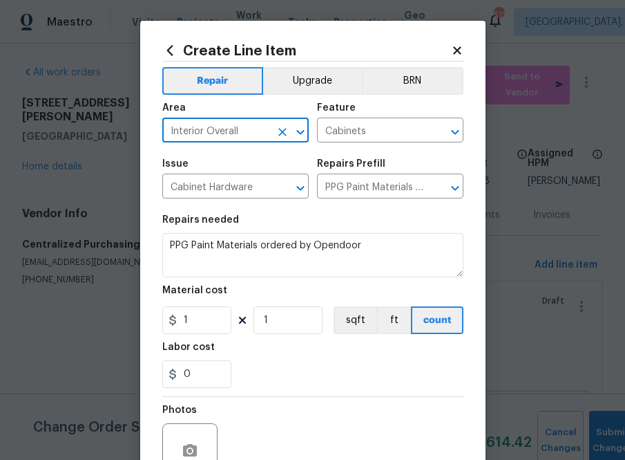
type input "Interior Overall"
click at [283, 382] on div "0" at bounding box center [312, 374] width 301 height 28
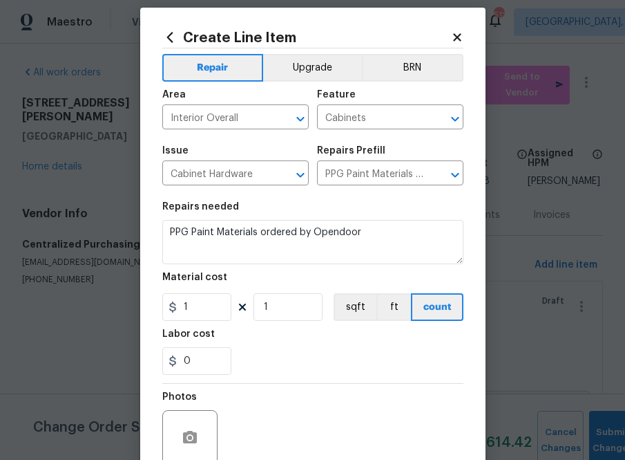
scroll to position [21, 0]
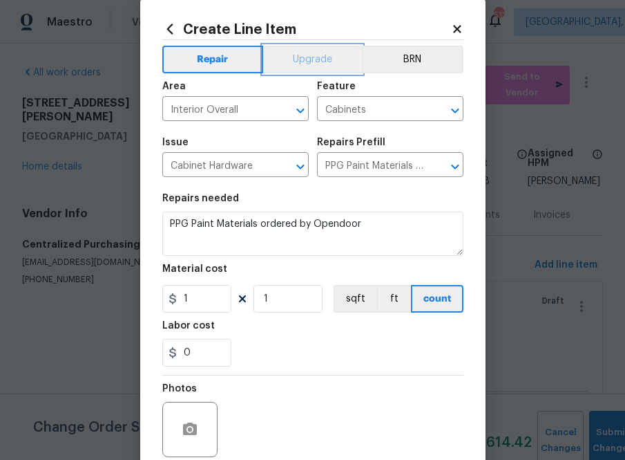
click at [295, 59] on button "Upgrade" at bounding box center [312, 60] width 99 height 28
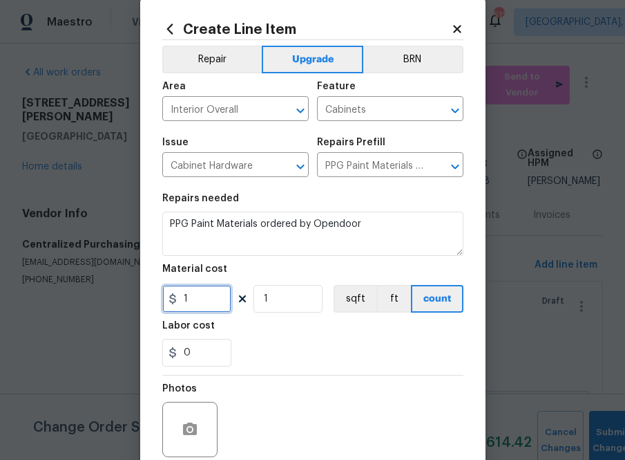
click at [201, 301] on input "1" at bounding box center [196, 299] width 69 height 28
paste input "830.736"
type input "830.74"
click at [319, 348] on div "0" at bounding box center [312, 353] width 301 height 28
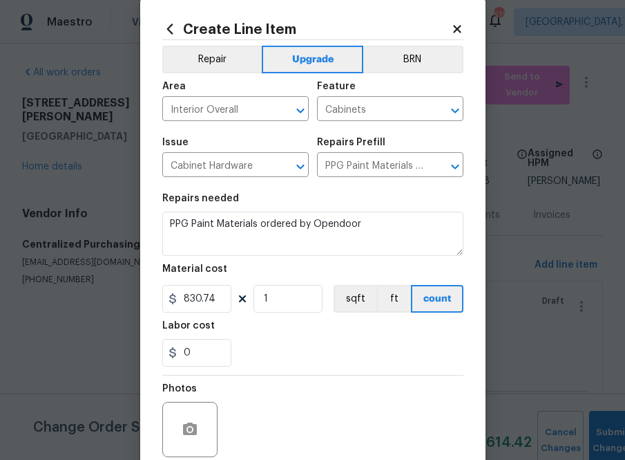
scroll to position [136, 0]
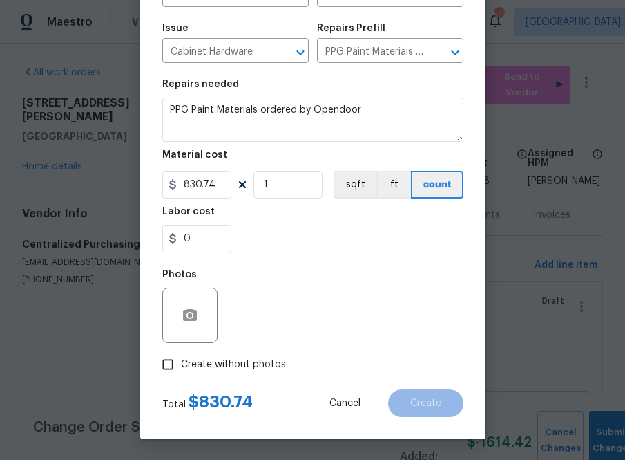
click at [238, 359] on span "Create without photos" at bounding box center [233, 364] width 105 height 15
click at [181, 359] on input "Create without photos" at bounding box center [168, 364] width 26 height 26
checkbox input "true"
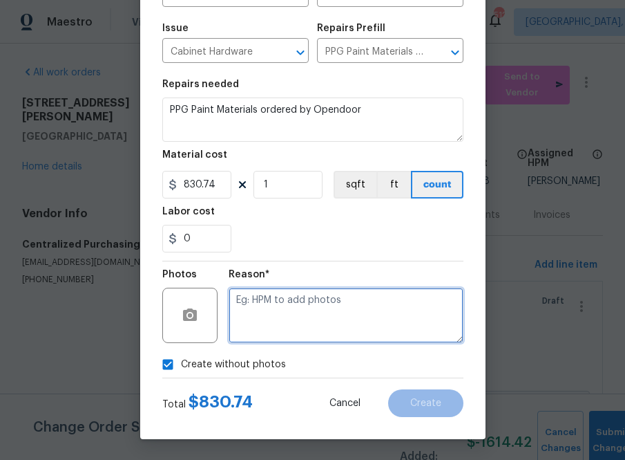
click at [288, 313] on textarea at bounding box center [346, 314] width 235 height 55
type textarea "n a"
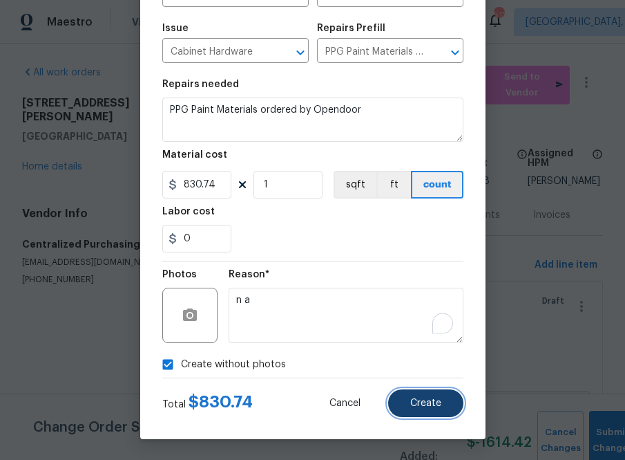
click at [412, 403] on span "Create" at bounding box center [425, 403] width 31 height 10
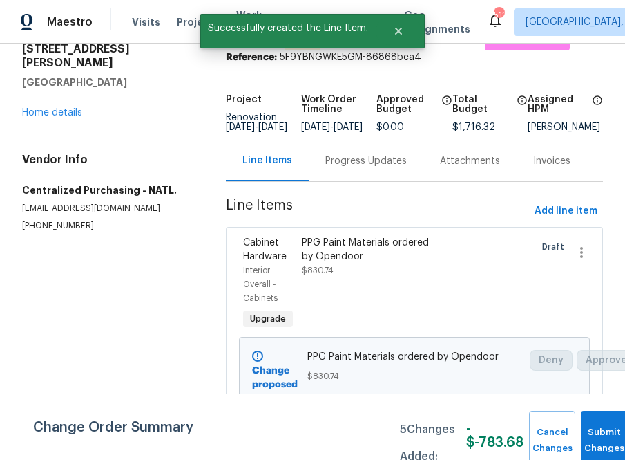
scroll to position [0, 0]
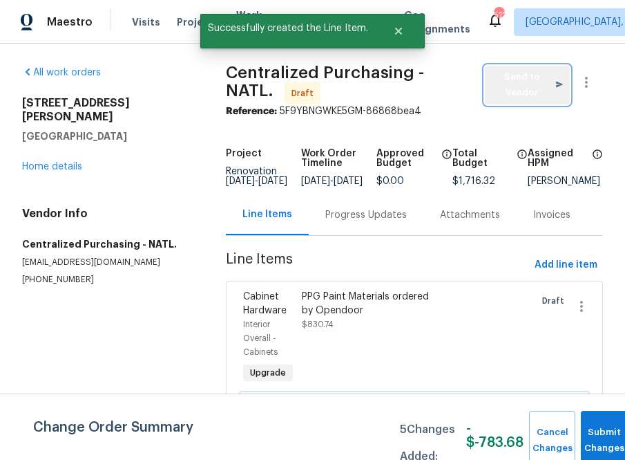
click at [451, 78] on span "Send to Vendor" at bounding box center [527, 85] width 71 height 32
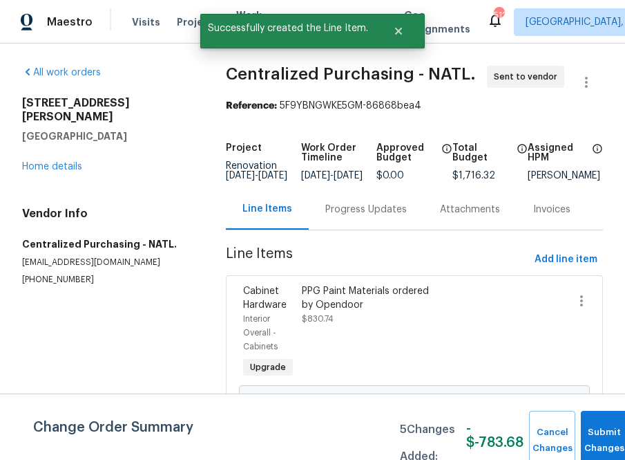
click at [197, 341] on div "All work orders [STREET_ADDRESS][PERSON_NAME] Home details Vendor Info Centrali…" at bounding box center [312, 369] width 625 height 651
